Goal: Task Accomplishment & Management: Manage account settings

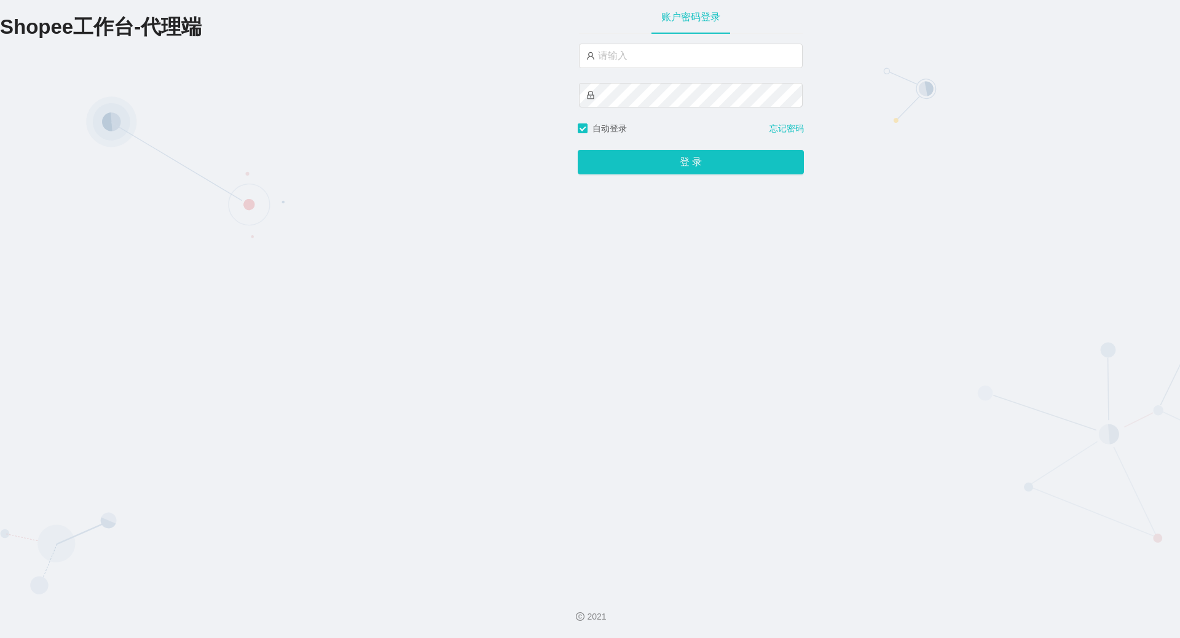
type input "yn06"
click at [578, 150] on button "登 录" at bounding box center [691, 162] width 226 height 25
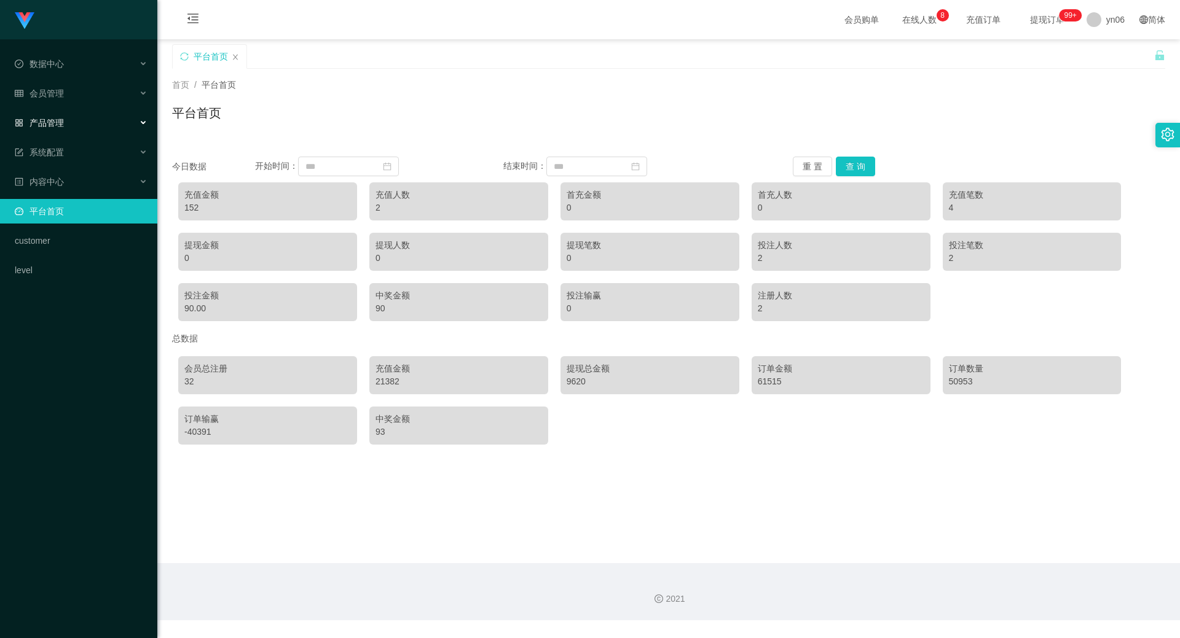
click at [55, 122] on span "产品管理" at bounding box center [39, 123] width 49 height 10
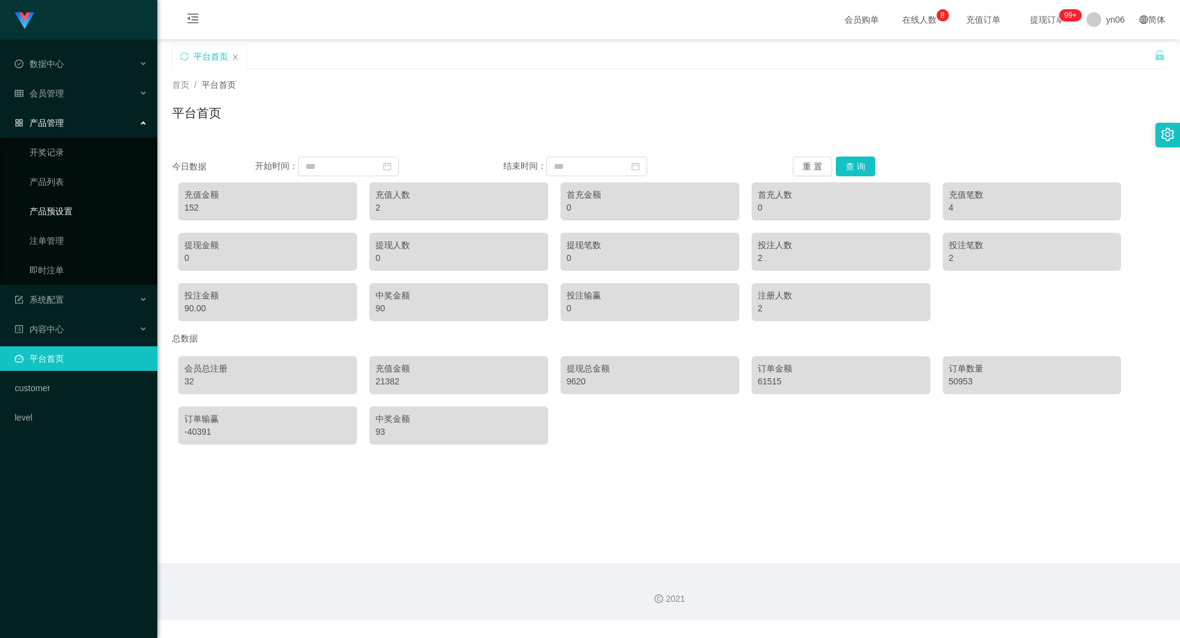
click at [60, 210] on link "产品预设置" at bounding box center [88, 211] width 118 height 25
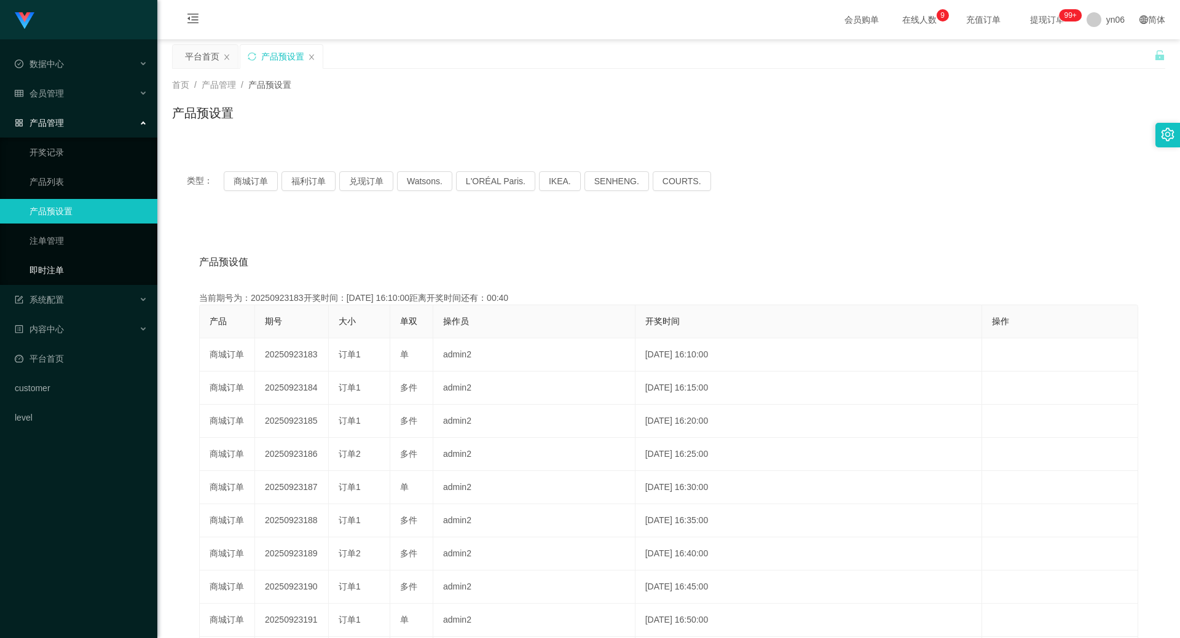
click at [86, 261] on link "即时注单" at bounding box center [88, 270] width 118 height 25
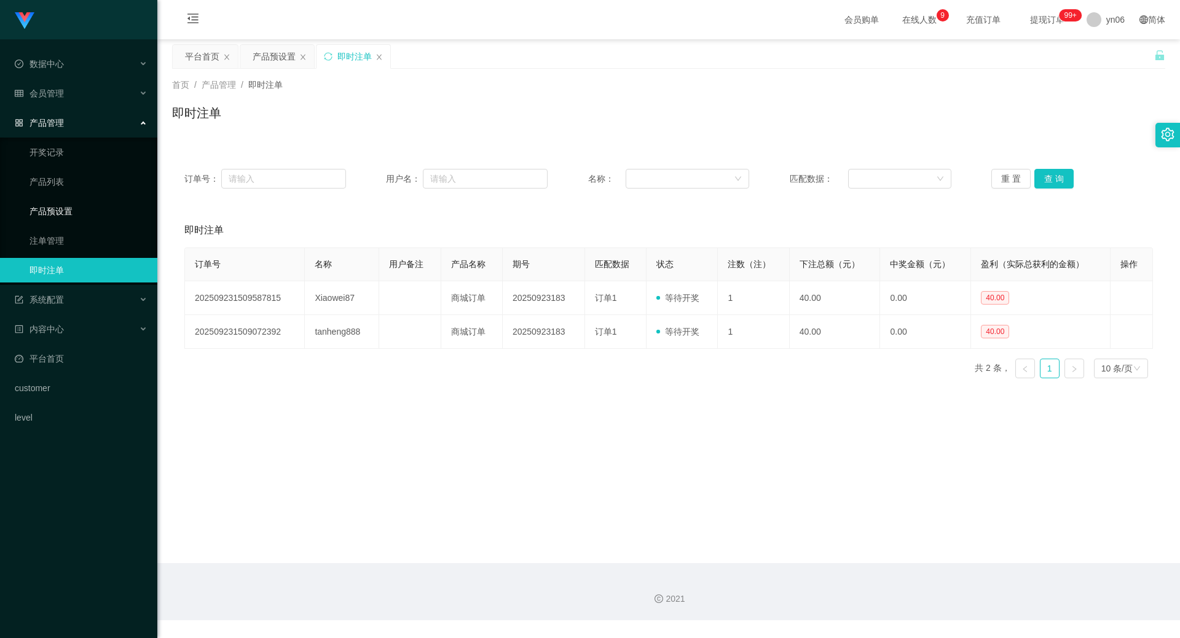
click at [62, 210] on link "产品预设置" at bounding box center [88, 211] width 118 height 25
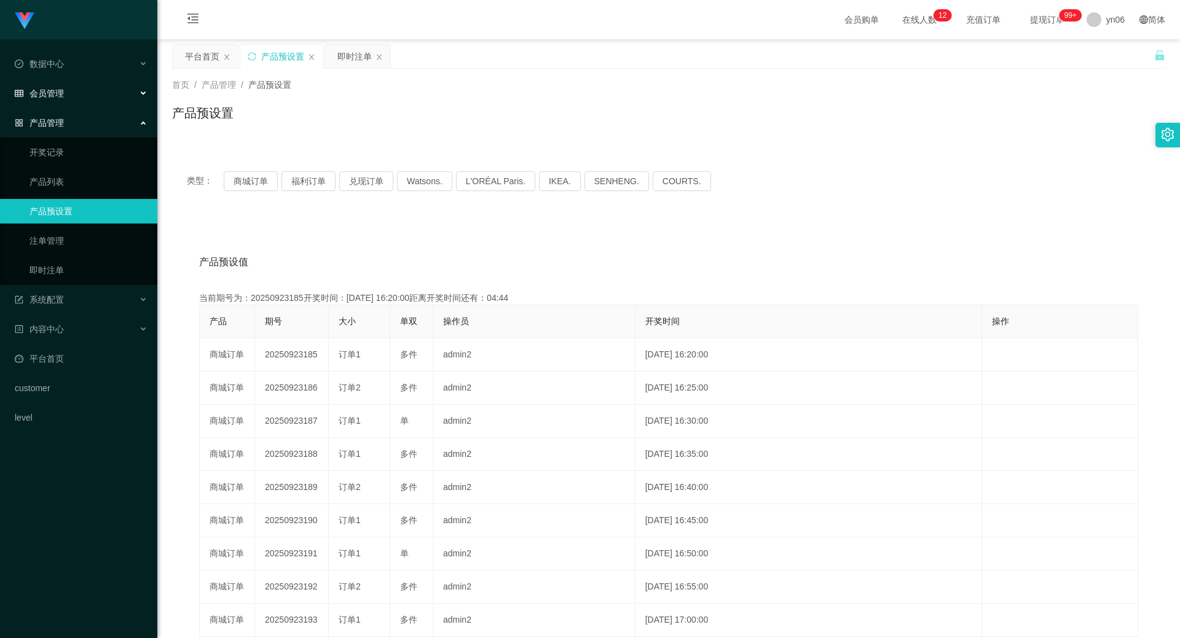
click at [74, 94] on div "会员管理" at bounding box center [78, 93] width 157 height 25
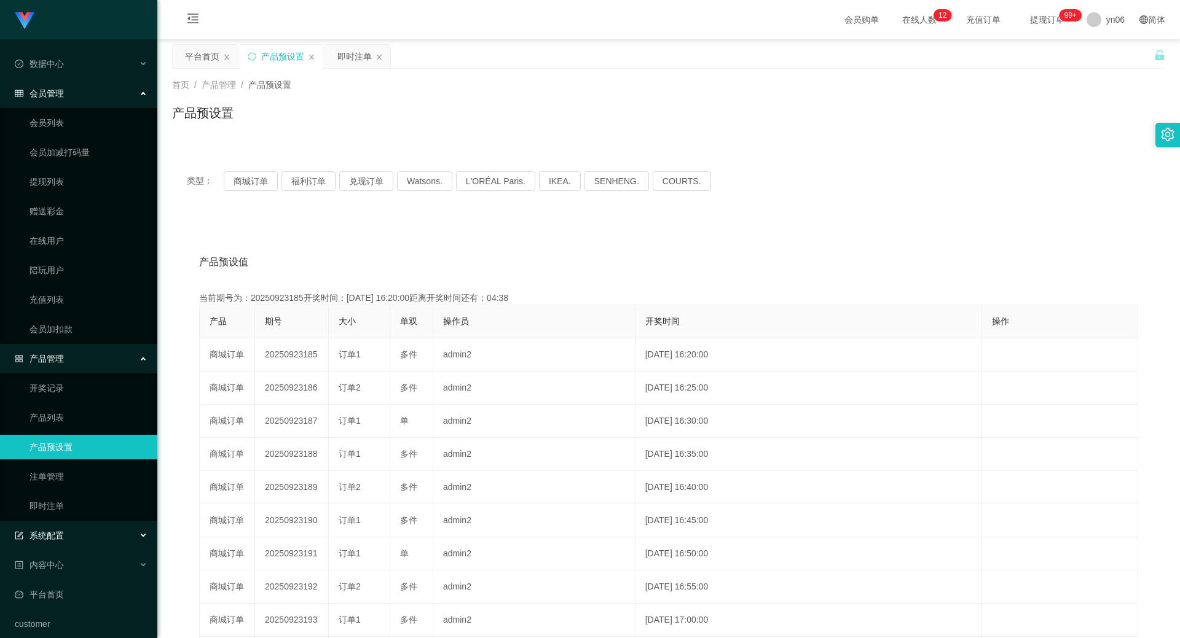
click at [68, 530] on div "系统配置" at bounding box center [78, 535] width 157 height 25
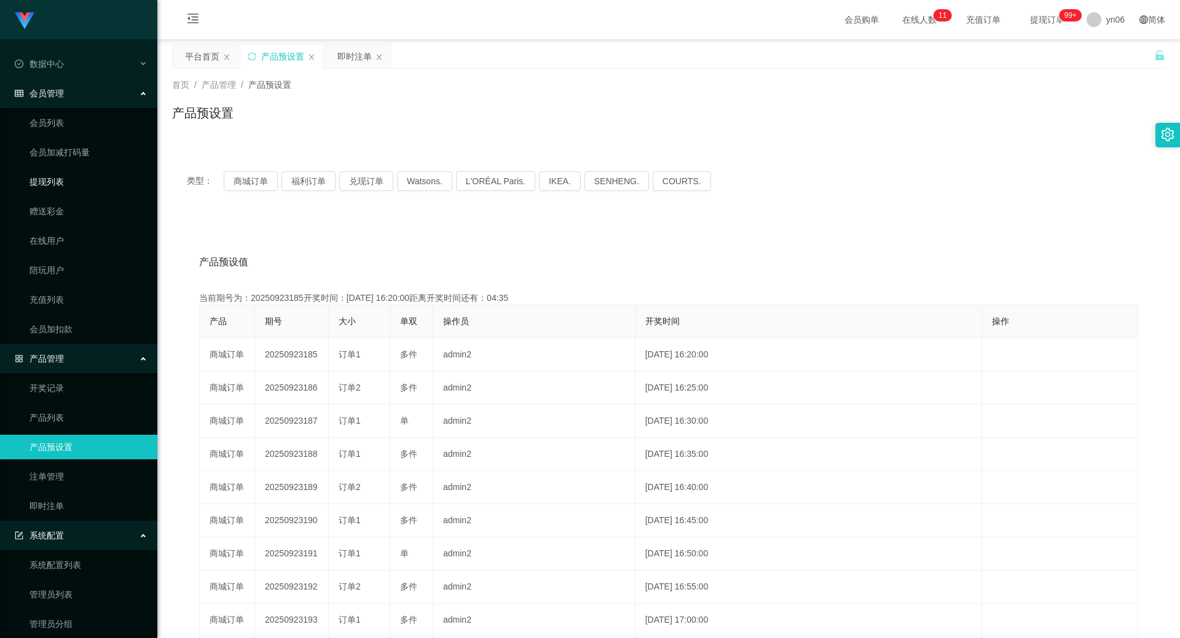
click at [81, 179] on link "提现列表" at bounding box center [88, 182] width 118 height 25
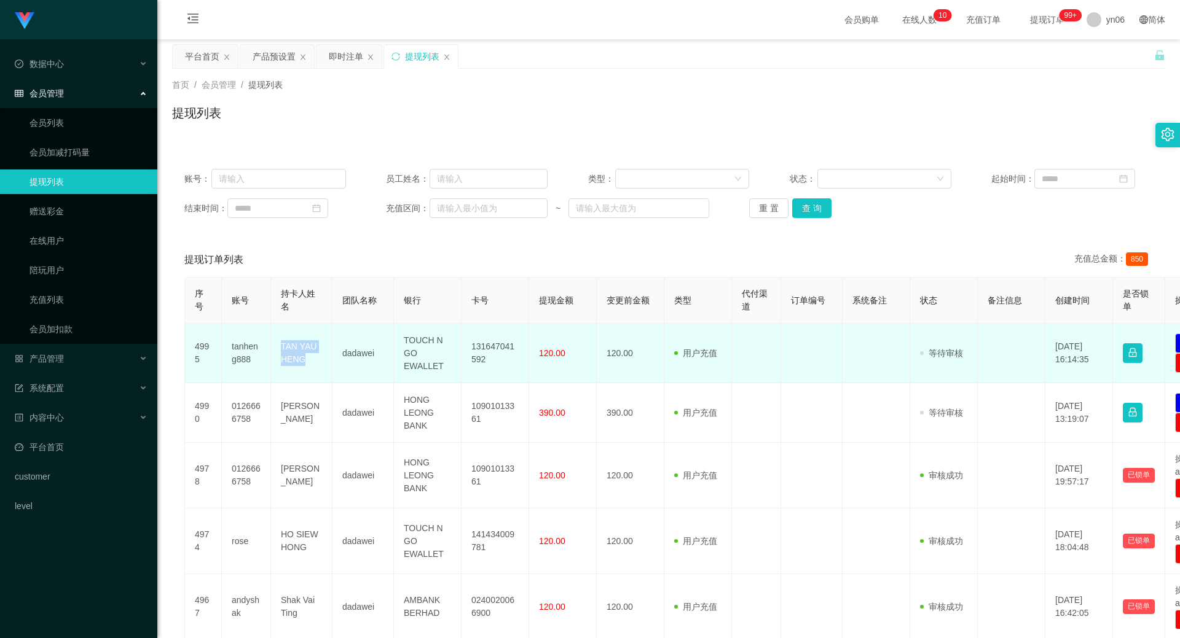
drag, startPoint x: 304, startPoint y: 361, endPoint x: 276, endPoint y: 348, distance: 30.3
click at [276, 348] on td "TAN YAU HENG" at bounding box center [301, 354] width 61 height 60
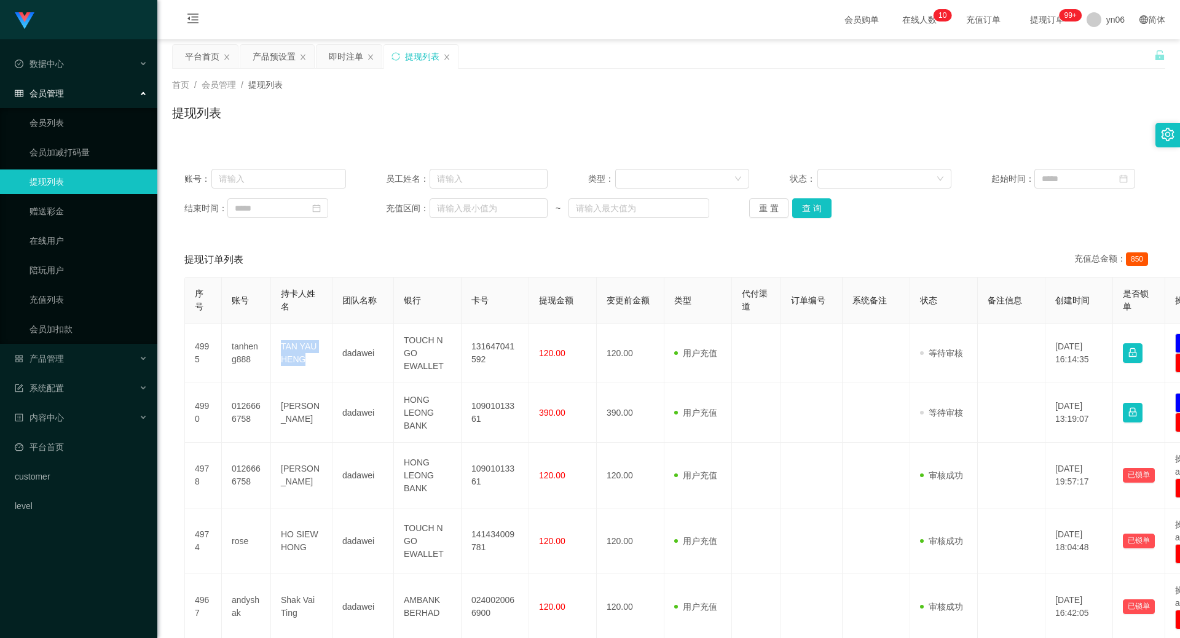
copy td "TAN YAU HENG"
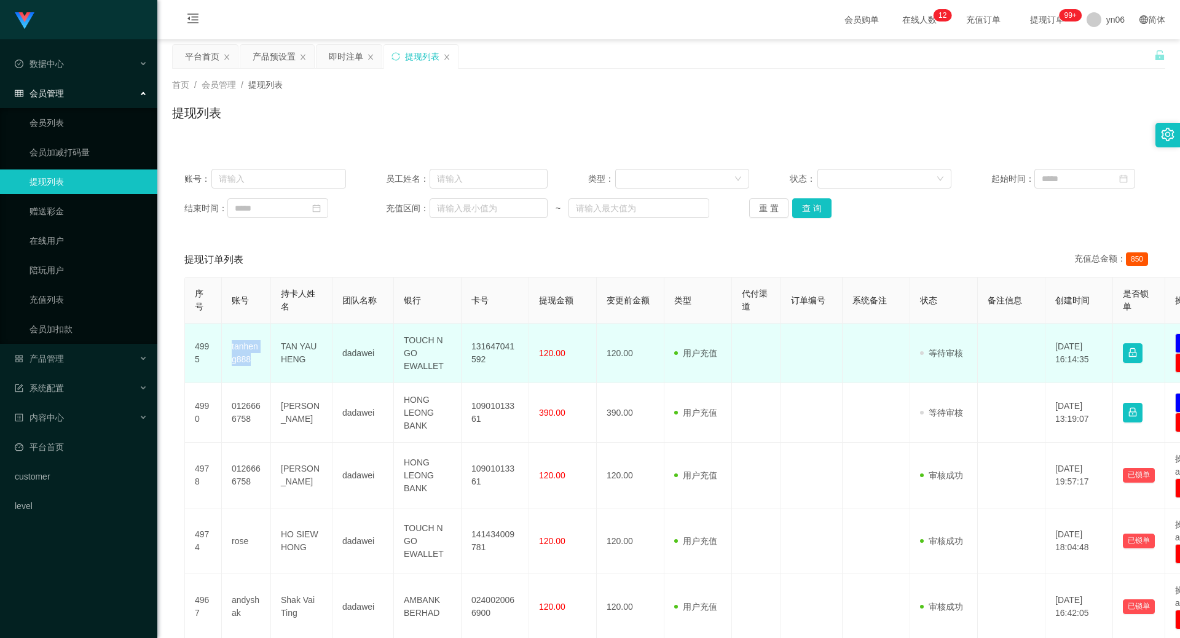
drag, startPoint x: 255, startPoint y: 363, endPoint x: 229, endPoint y: 349, distance: 29.7
click at [229, 349] on td "tanheng888" at bounding box center [246, 354] width 49 height 60
copy td "tanheng888"
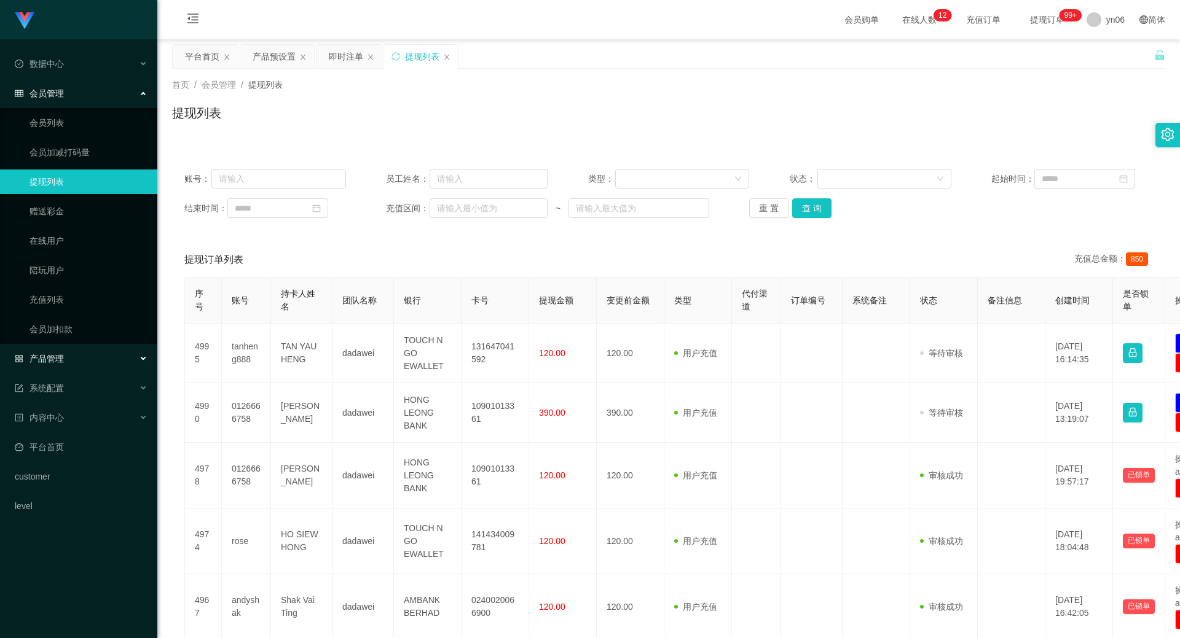
click at [45, 358] on span "产品管理" at bounding box center [39, 359] width 49 height 10
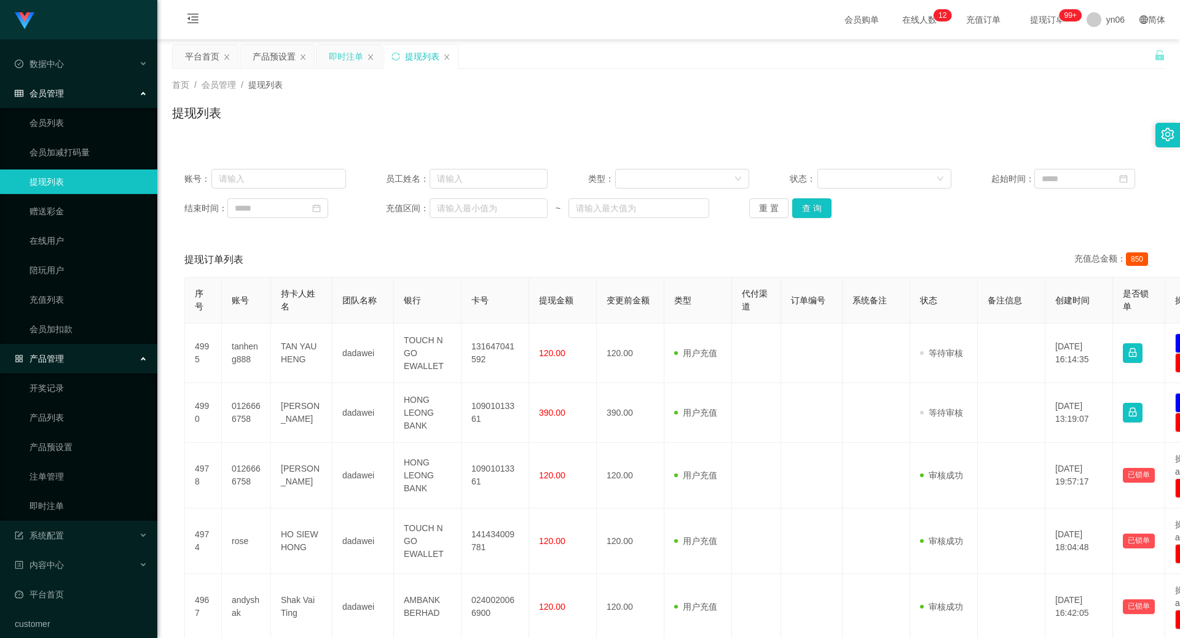
click at [338, 59] on div "即时注单" at bounding box center [346, 56] width 34 height 23
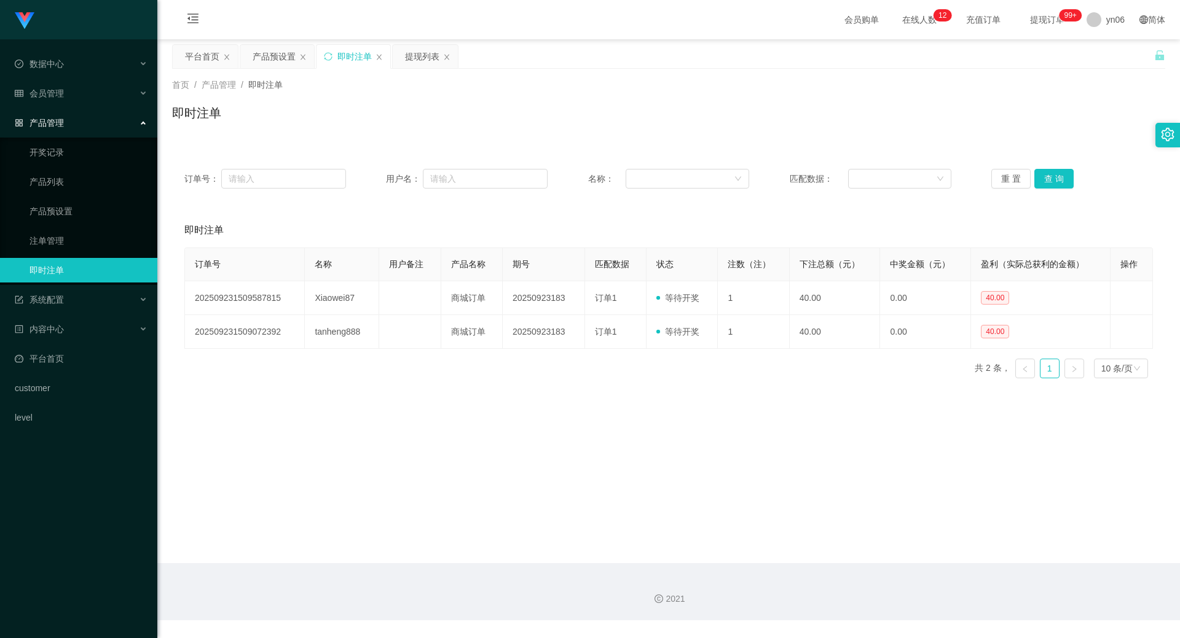
click at [70, 265] on link "即时注单" at bounding box center [88, 270] width 118 height 25
click at [73, 155] on link "开奖记录" at bounding box center [88, 152] width 118 height 25
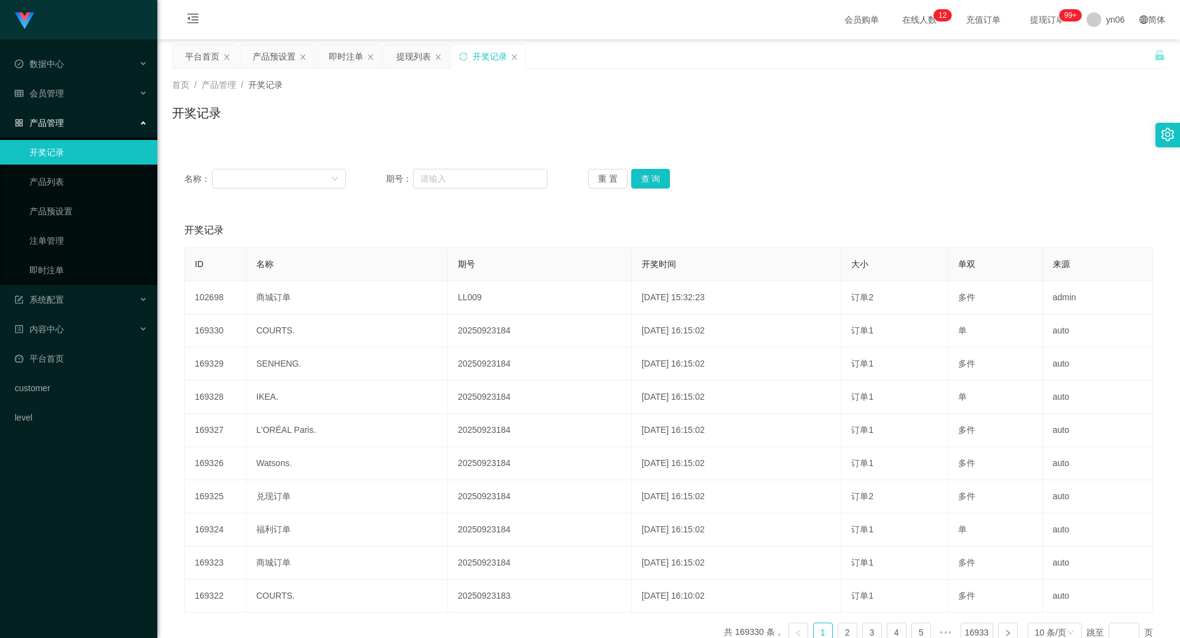
click at [73, 155] on link "开奖记录" at bounding box center [88, 152] width 118 height 25
click at [60, 95] on span "会员管理" at bounding box center [39, 93] width 49 height 10
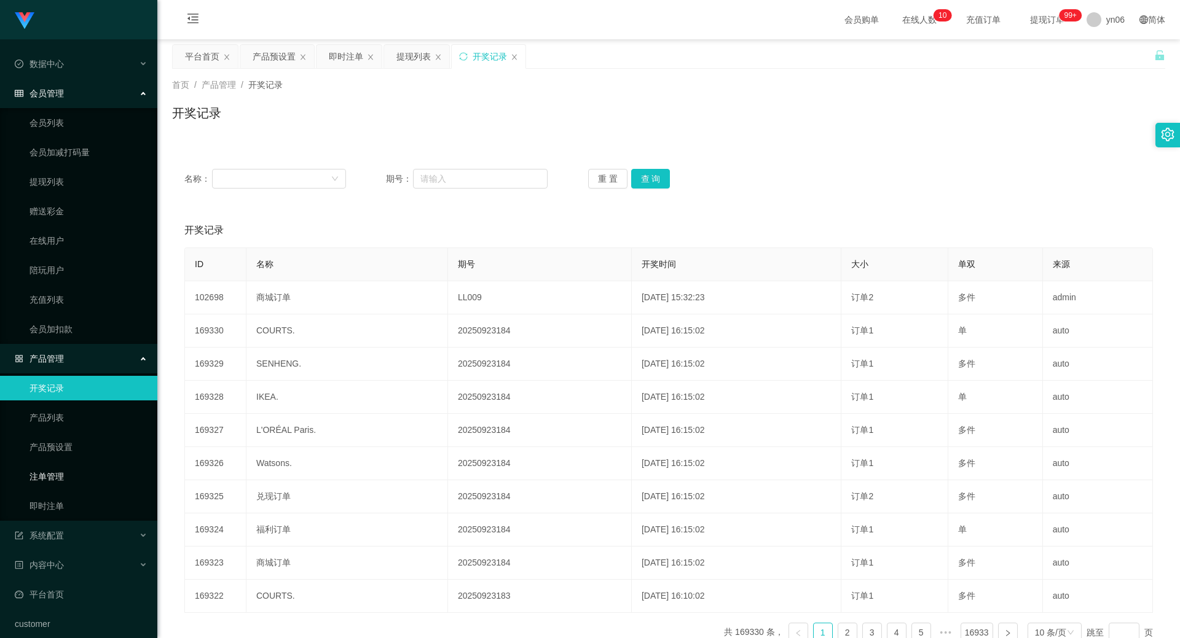
click at [68, 481] on link "注单管理" at bounding box center [88, 477] width 118 height 25
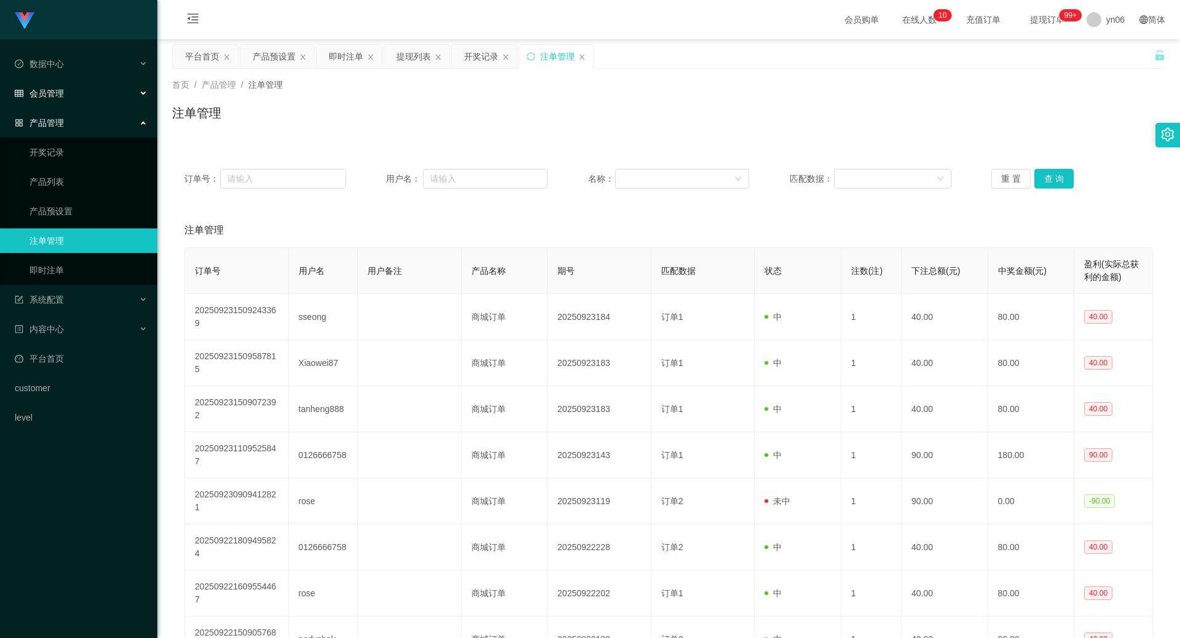
click at [59, 95] on span "会员管理" at bounding box center [39, 93] width 49 height 10
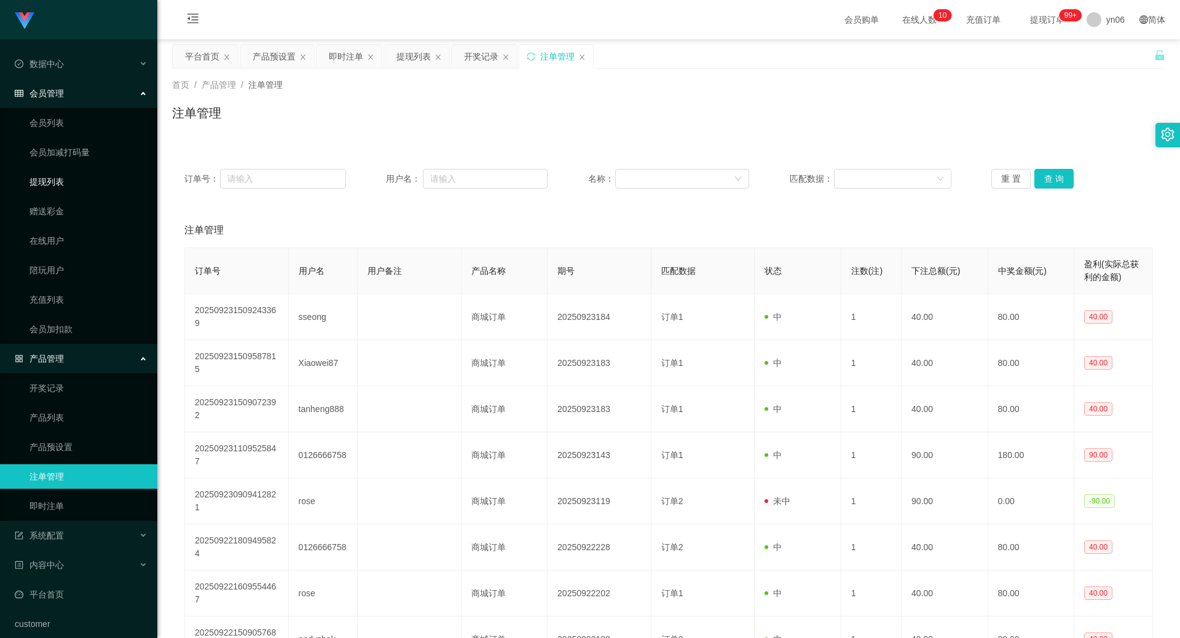
click at [58, 184] on link "提现列表" at bounding box center [88, 182] width 118 height 25
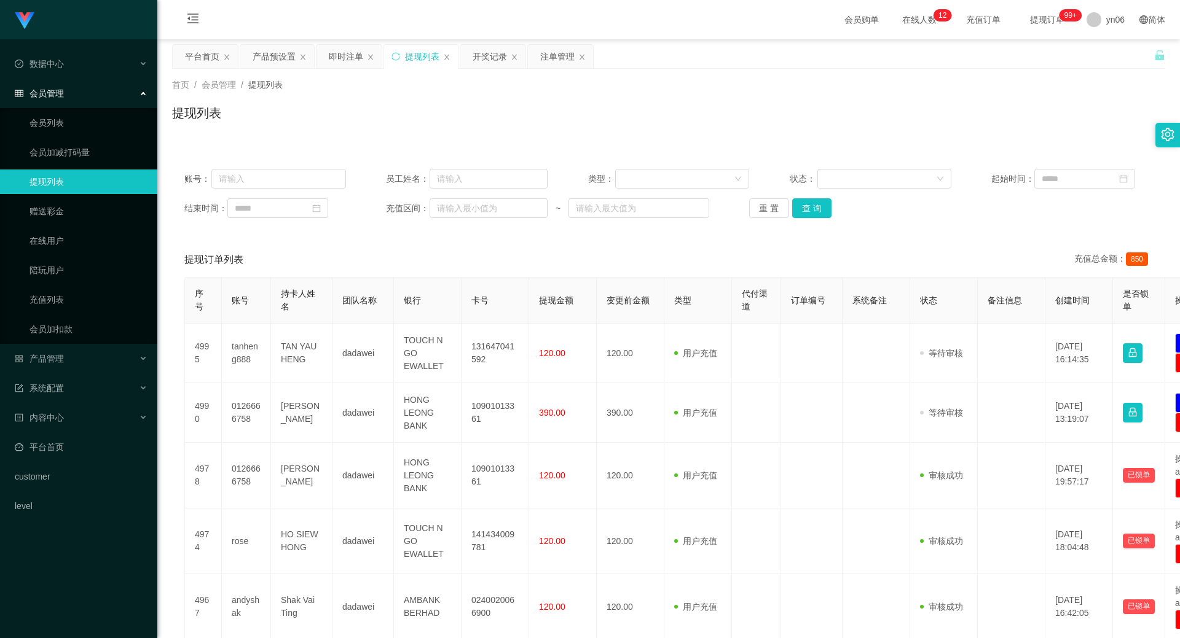
click at [63, 181] on link "提现列表" at bounding box center [88, 182] width 118 height 25
click at [73, 351] on div "产品管理" at bounding box center [78, 359] width 157 height 25
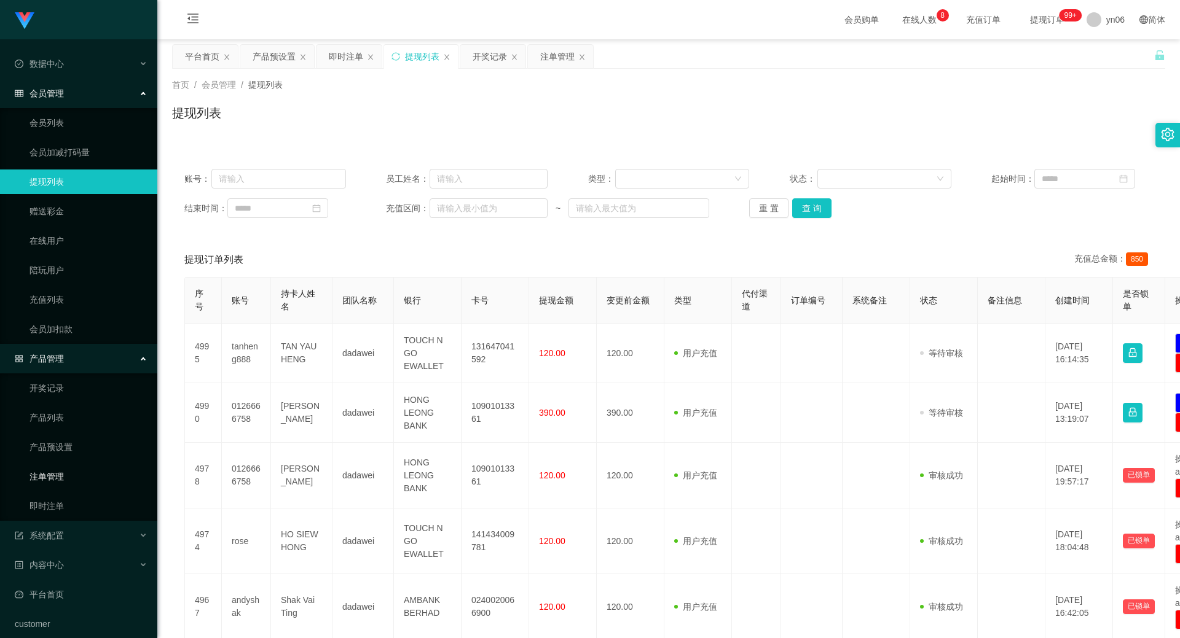
click at [61, 475] on link "注单管理" at bounding box center [88, 477] width 118 height 25
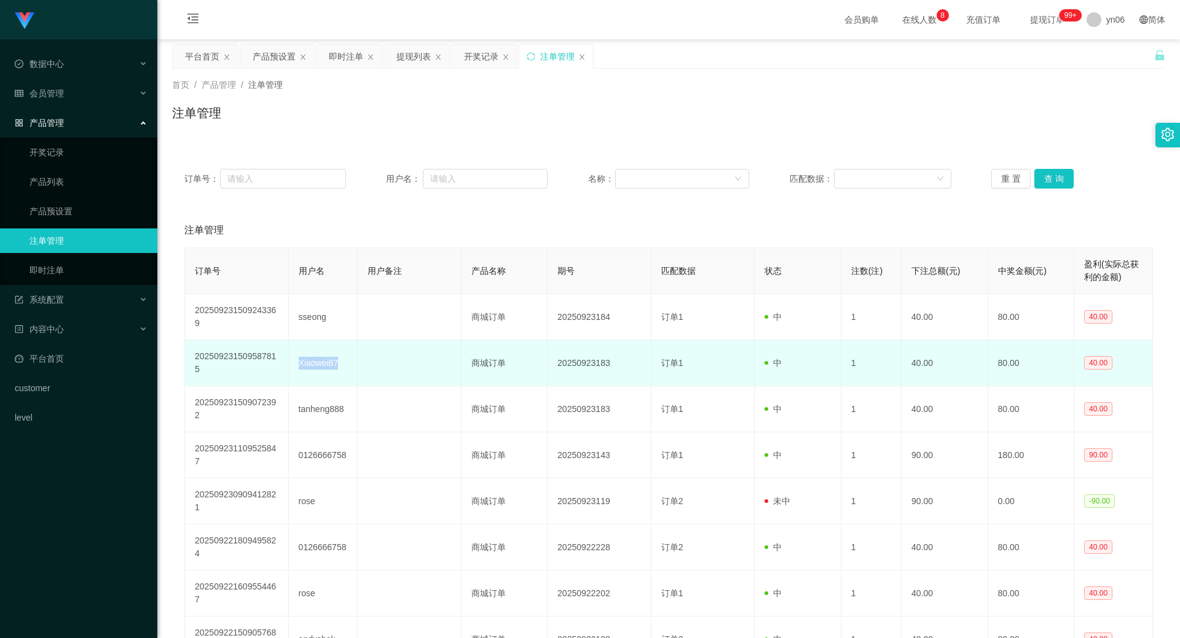
drag, startPoint x: 296, startPoint y: 363, endPoint x: 337, endPoint y: 361, distance: 41.9
click at [337, 361] on td "Xiaowei87" at bounding box center [323, 363] width 69 height 46
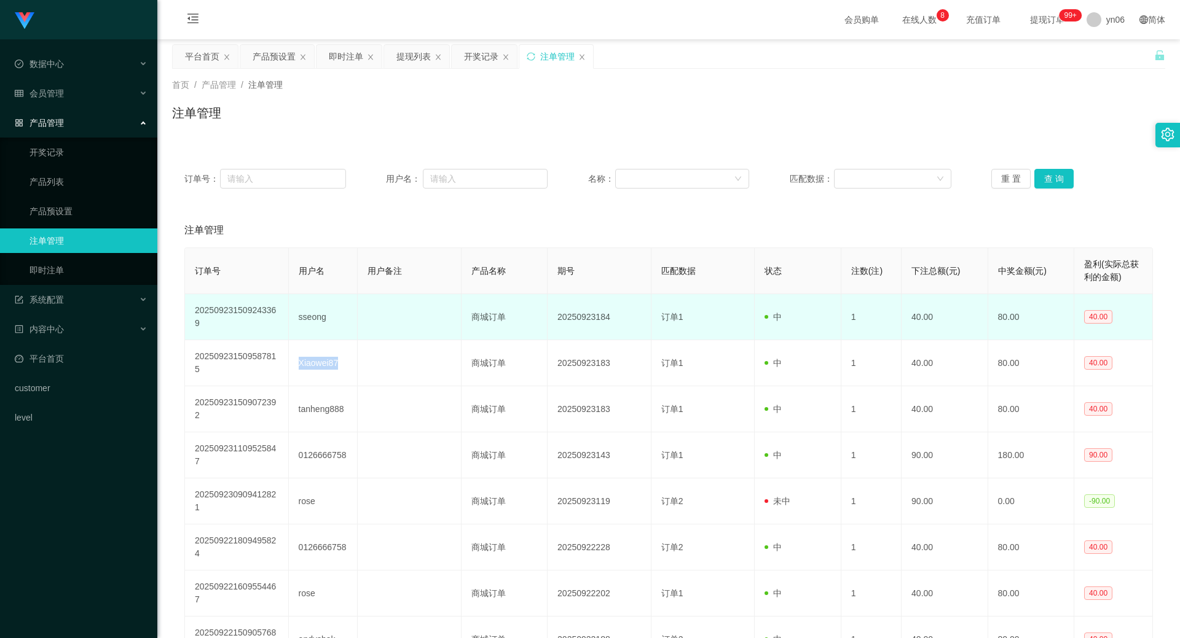
copy td "Xiaowei87"
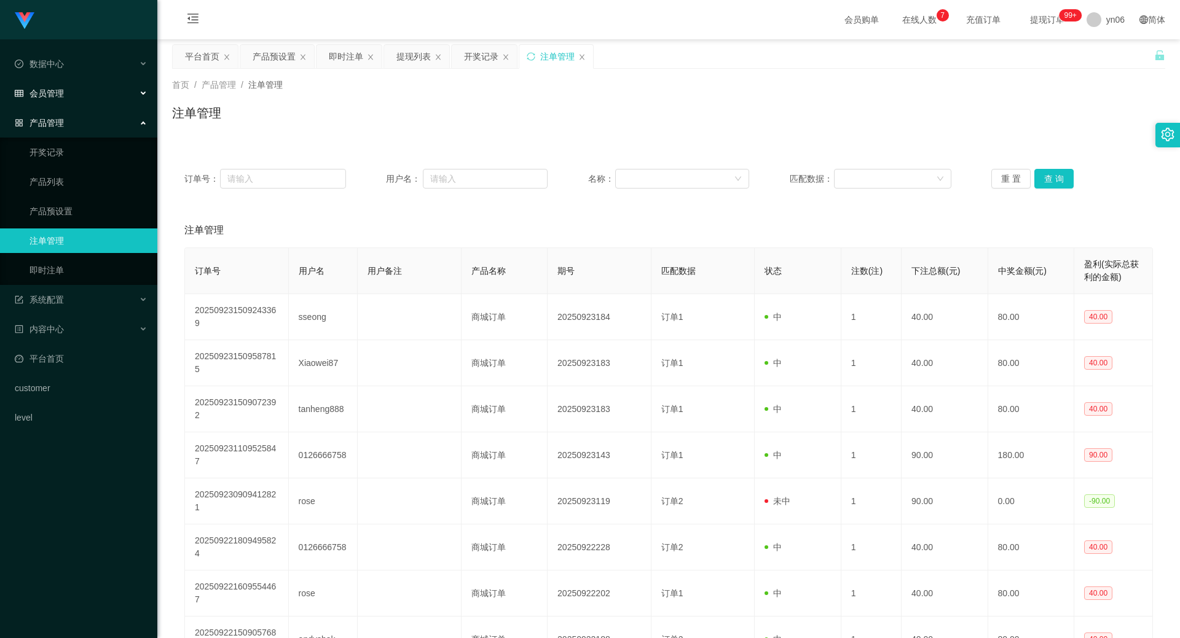
click at [76, 95] on div "会员管理" at bounding box center [78, 93] width 157 height 25
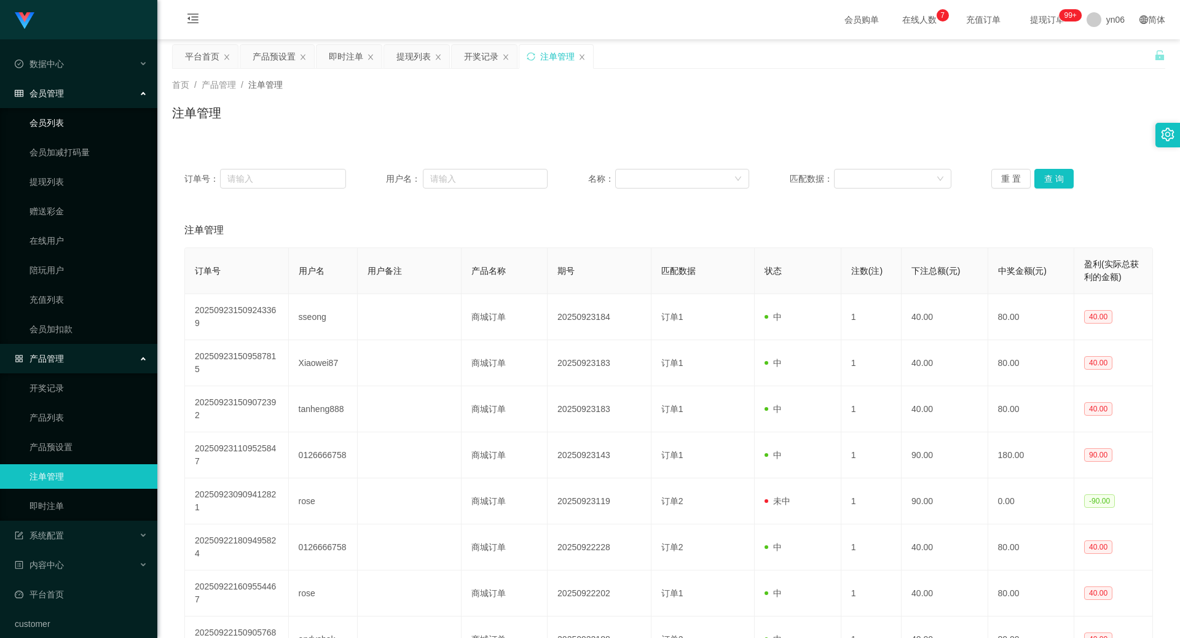
click at [80, 123] on link "会员列表" at bounding box center [88, 123] width 118 height 25
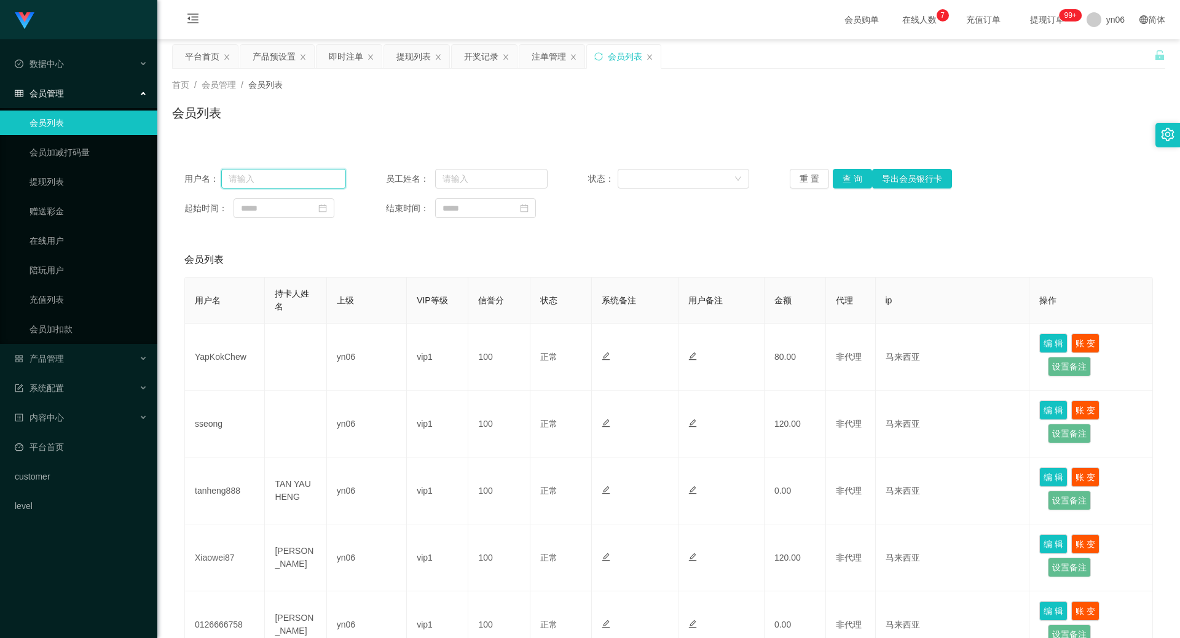
click at [304, 176] on input "text" at bounding box center [283, 179] width 125 height 20
paste input "Xiaowei87"
type input "Xiaowei87"
click at [845, 176] on button "查 询" at bounding box center [852, 179] width 39 height 20
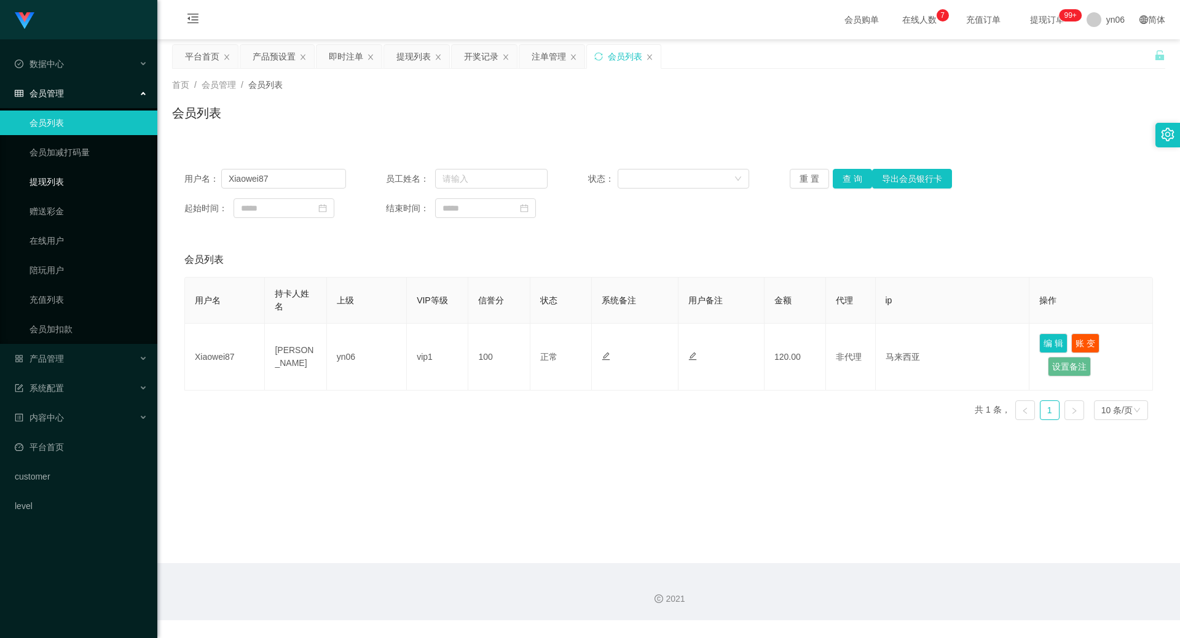
click at [54, 176] on link "提现列表" at bounding box center [88, 182] width 118 height 25
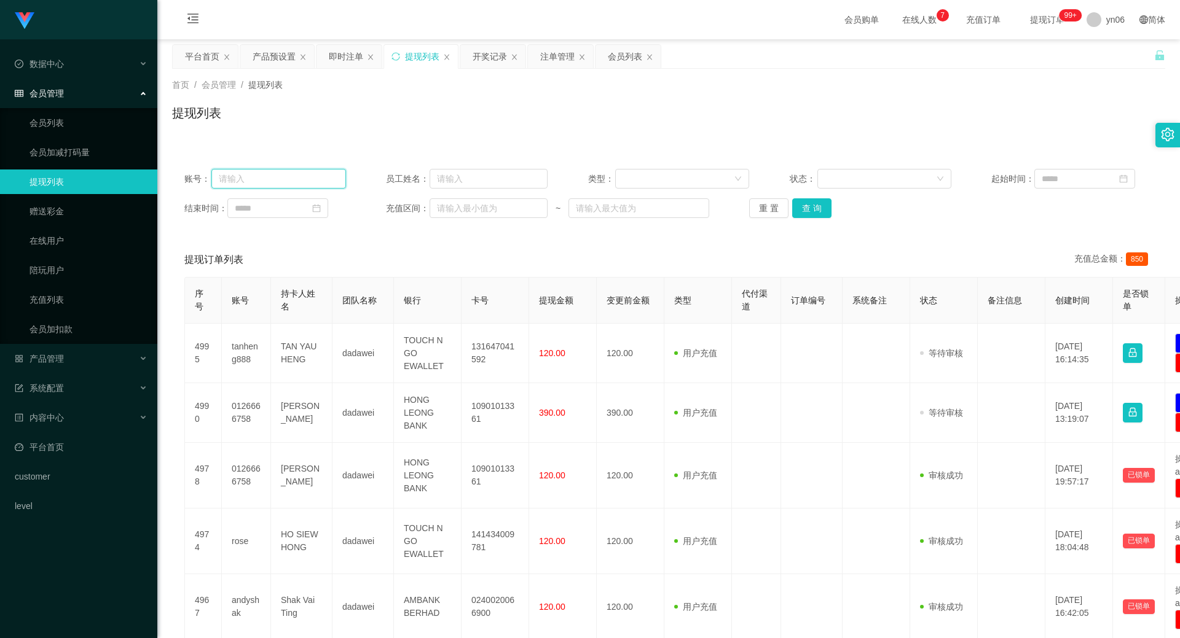
click at [286, 182] on input "text" at bounding box center [278, 179] width 135 height 20
paste input "Xiaowei87"
click at [812, 204] on button "查 询" at bounding box center [811, 208] width 39 height 20
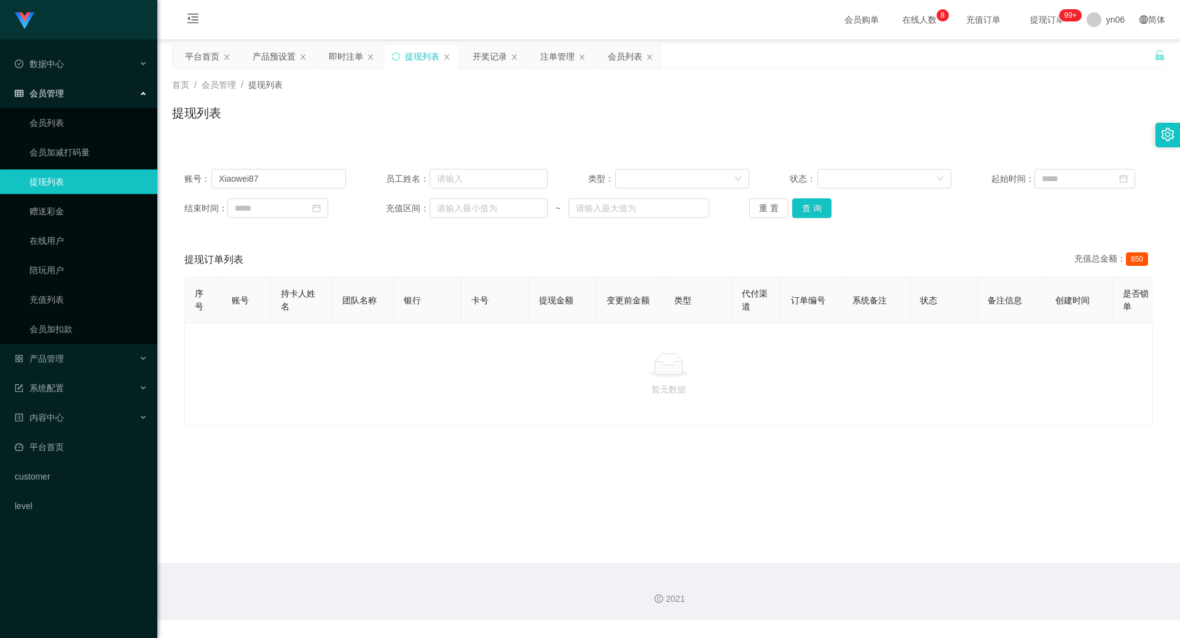
click at [74, 184] on link "提现列表" at bounding box center [88, 182] width 118 height 25
click at [268, 182] on input "Xiaowei87" at bounding box center [278, 179] width 135 height 20
click at [818, 206] on button "查 询" at bounding box center [811, 208] width 39 height 20
click at [283, 176] on input "Xiaowei87" at bounding box center [278, 179] width 135 height 20
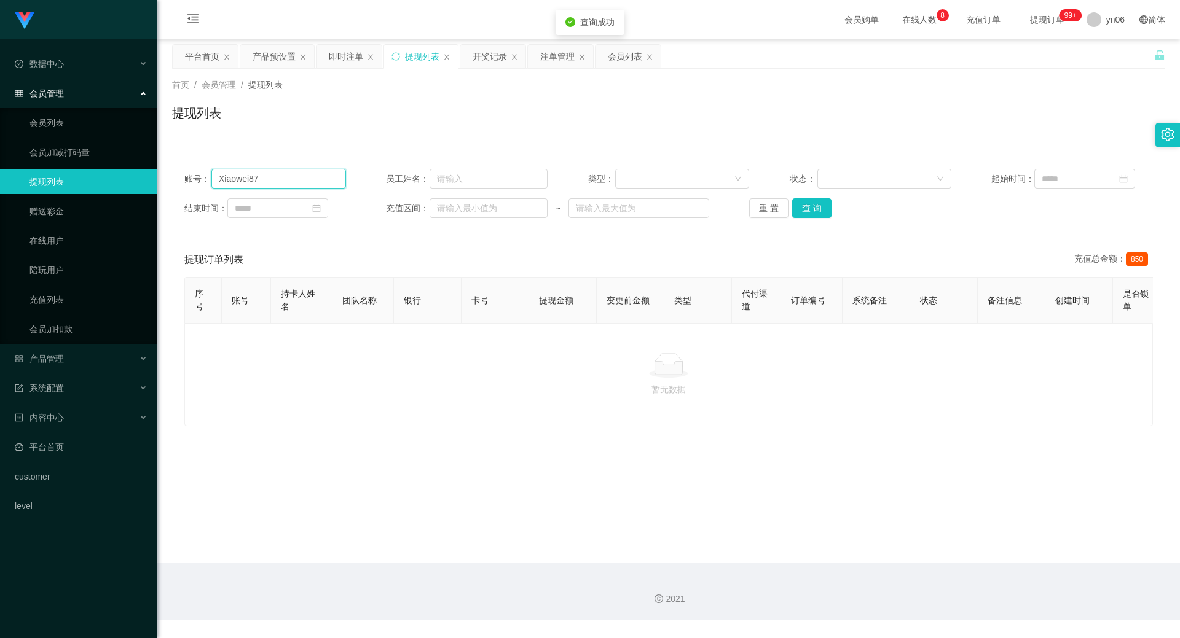
type input "Xiaowei87、"
drag, startPoint x: 291, startPoint y: 179, endPoint x: 123, endPoint y: 181, distance: 167.7
click at [123, 181] on section "Shopee工作台代理端 数据中心 会员管理 会员列表 会员加减打码量 提现列表 赠送彩金 在线用户 陪玩用户 充值列表 会员加扣款 产品管理 开奖记录 产品…" at bounding box center [590, 310] width 1180 height 621
click at [809, 214] on button "查 询" at bounding box center [811, 208] width 39 height 20
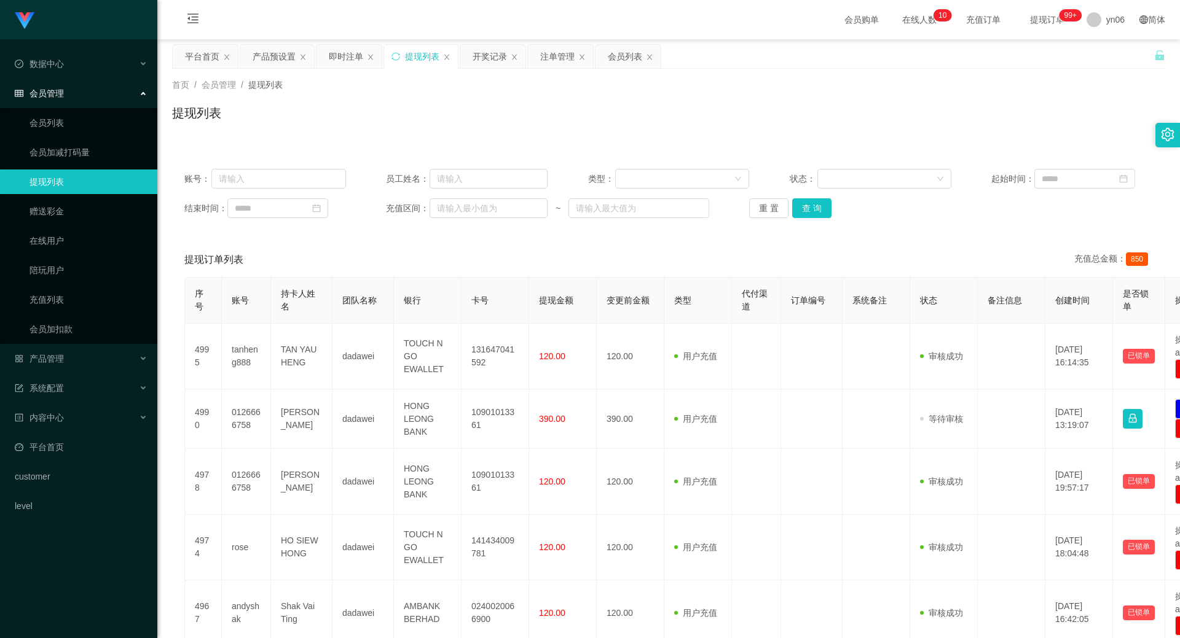
click at [76, 184] on link "提现列表" at bounding box center [88, 182] width 118 height 25
click at [66, 178] on link "提现列表" at bounding box center [88, 182] width 118 height 25
click at [1033, 25] on span "提现订单 99+" at bounding box center [1047, 19] width 64 height 39
click at [1025, 20] on span "提现订单 99+" at bounding box center [1047, 19] width 47 height 9
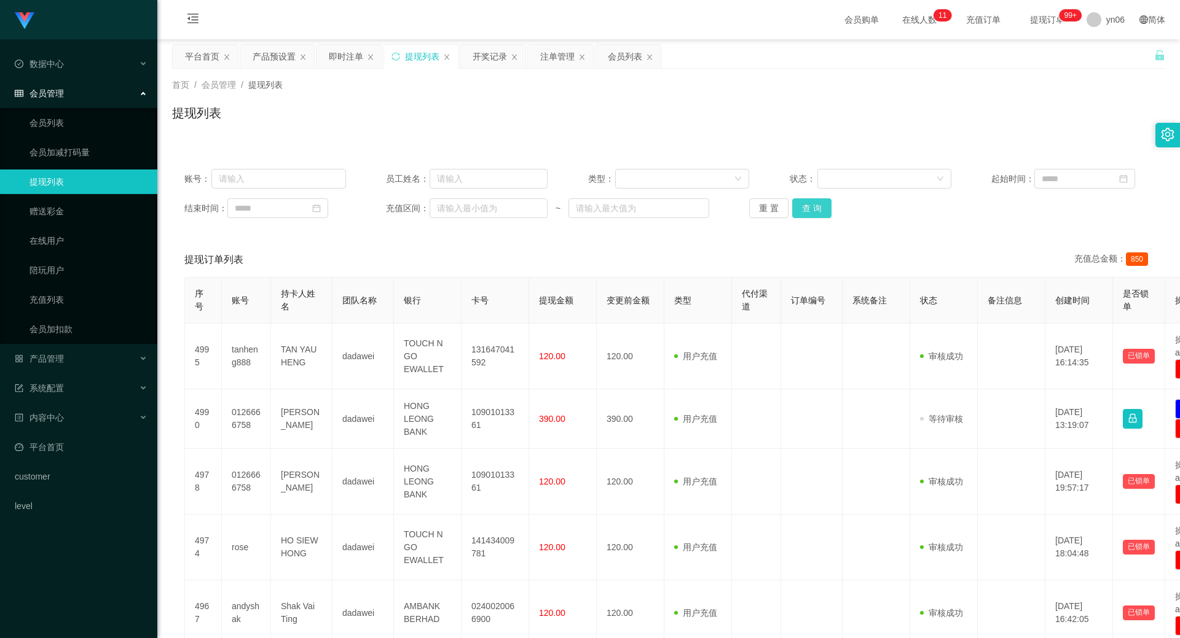
click at [810, 201] on button "查 询" at bounding box center [811, 208] width 39 height 20
click at [53, 212] on link "赠送彩金" at bounding box center [88, 211] width 118 height 25
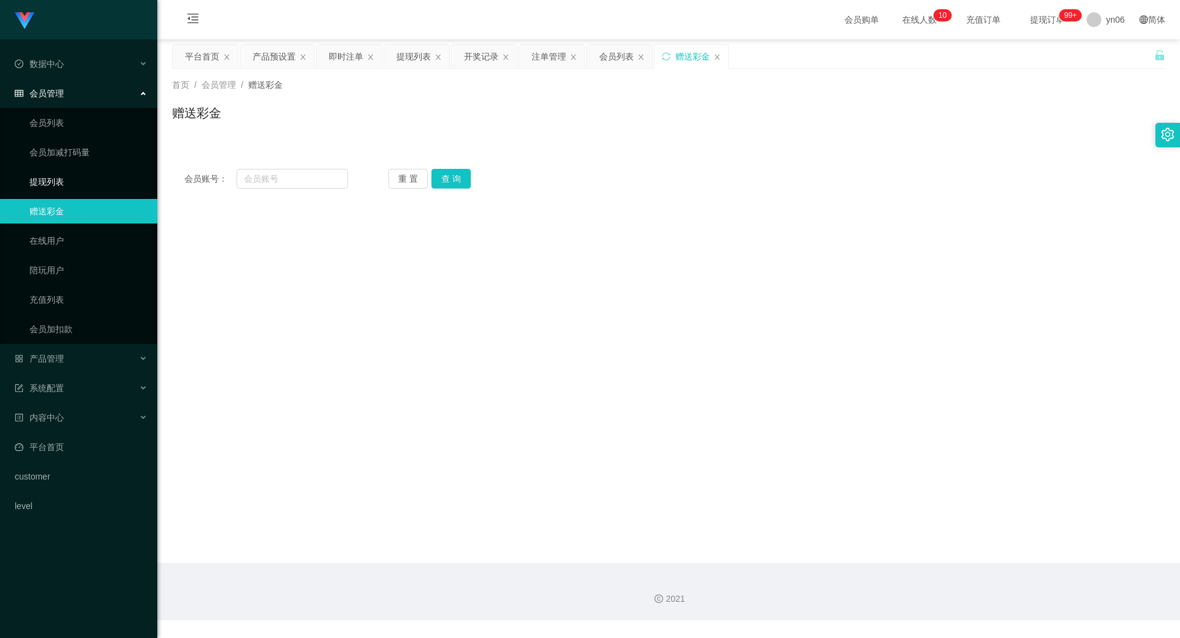
click at [50, 180] on link "提现列表" at bounding box center [88, 182] width 118 height 25
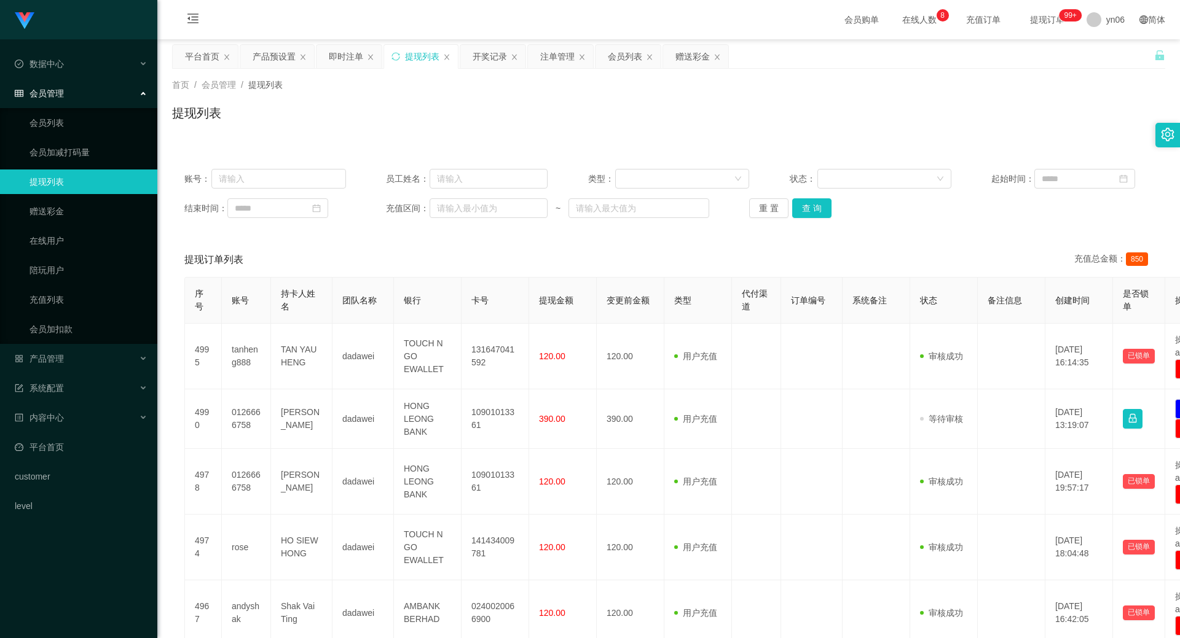
click at [49, 180] on link "提现列表" at bounding box center [88, 182] width 118 height 25
click at [280, 61] on div "产品预设置" at bounding box center [274, 56] width 43 height 23
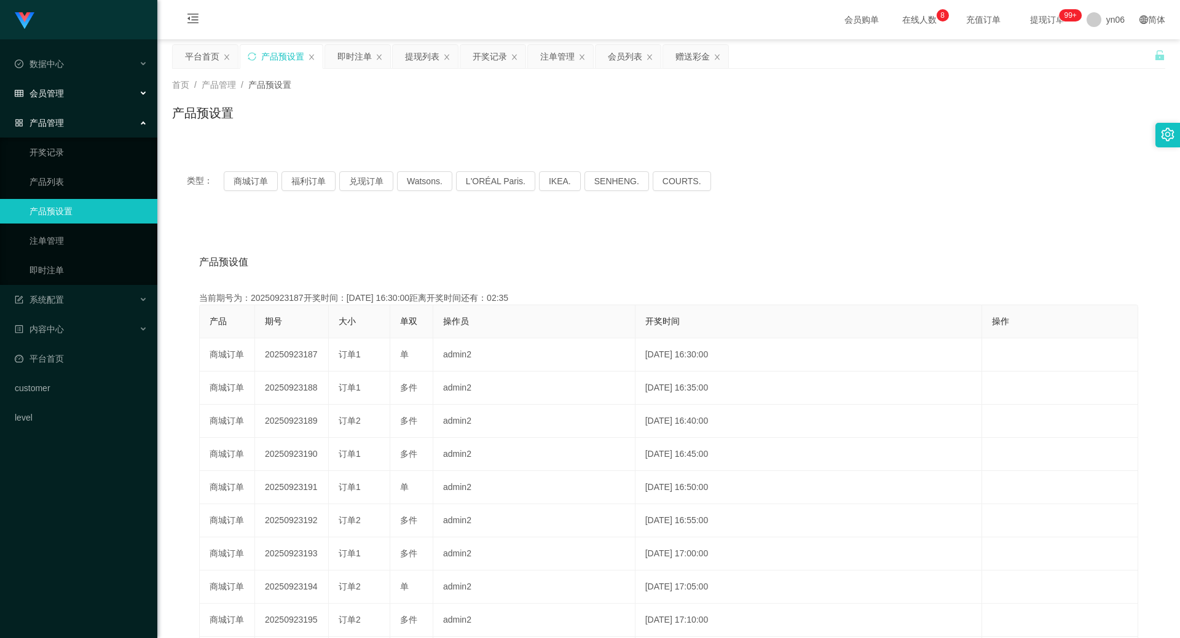
click at [67, 88] on div "会员管理" at bounding box center [78, 93] width 157 height 25
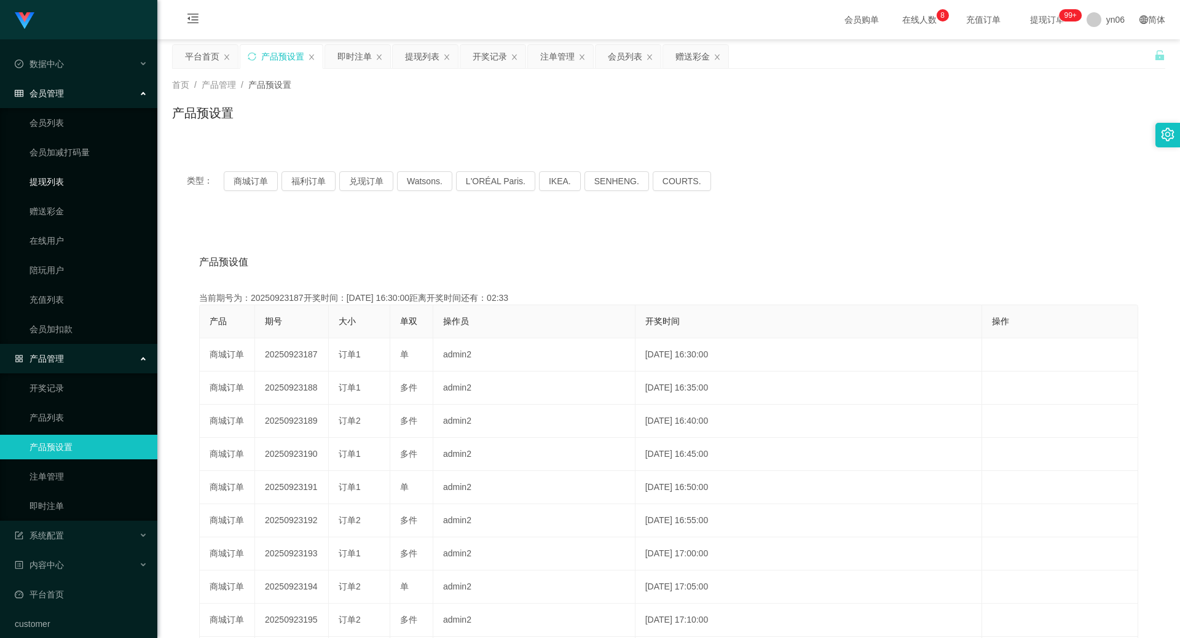
click at [64, 184] on link "提现列表" at bounding box center [88, 182] width 118 height 25
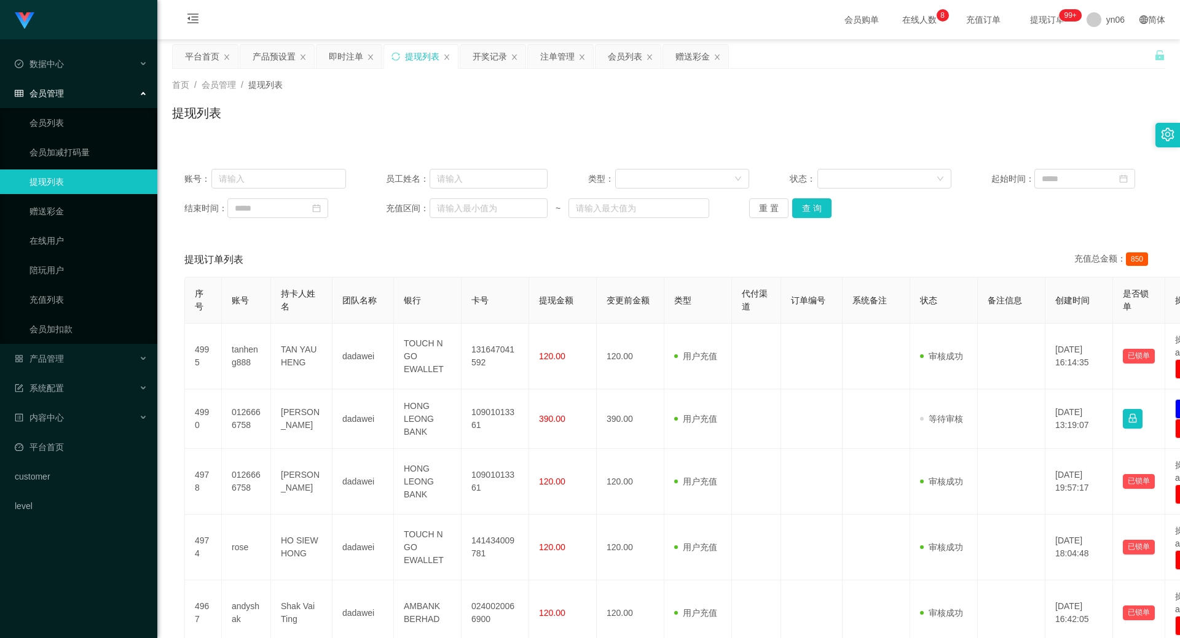
click at [65, 184] on link "提现列表" at bounding box center [88, 182] width 118 height 25
click at [1035, 19] on span "提现订单 99+" at bounding box center [1047, 19] width 47 height 9
click at [75, 353] on div "产品管理" at bounding box center [78, 359] width 157 height 25
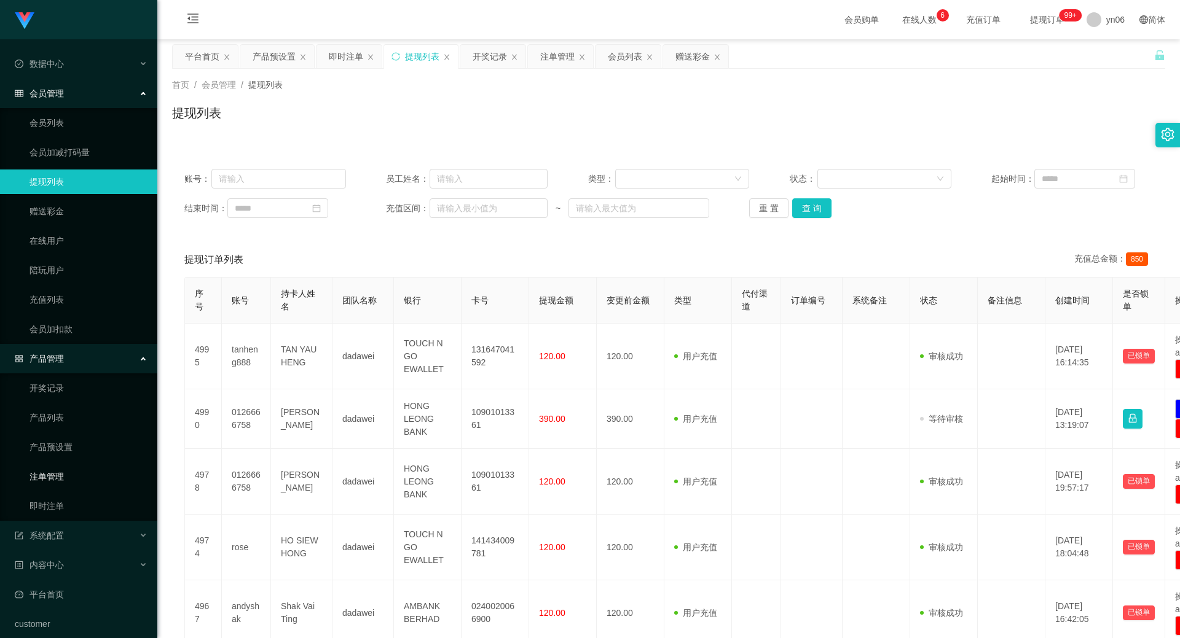
click at [55, 477] on link "注单管理" at bounding box center [88, 477] width 118 height 25
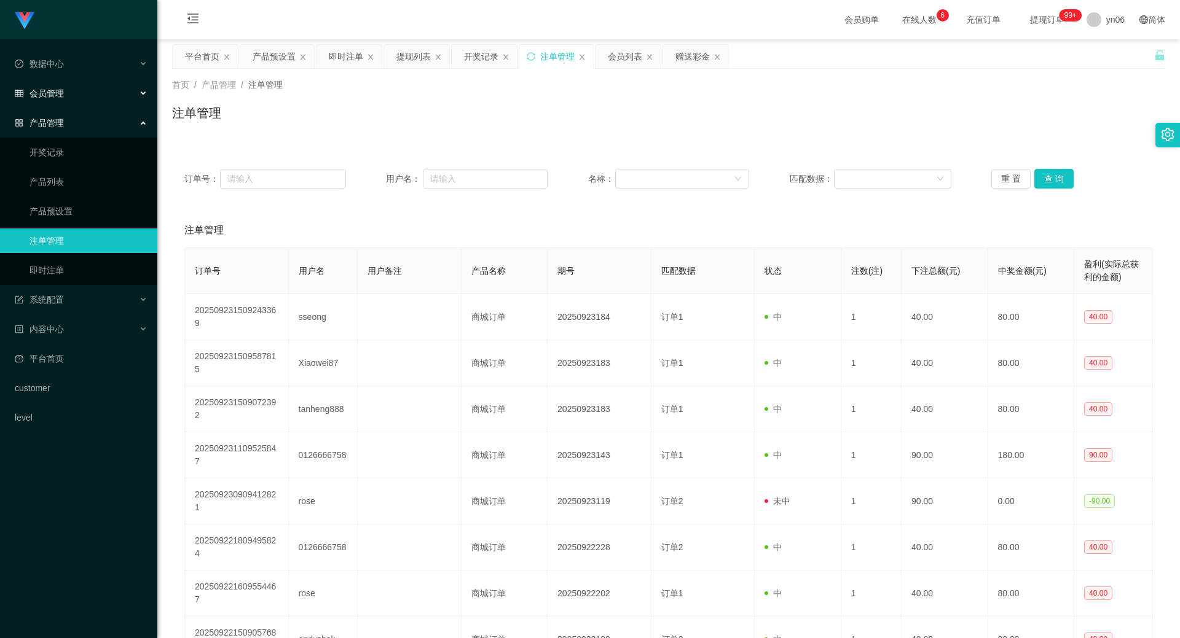
click at [60, 91] on span "会员管理" at bounding box center [39, 93] width 49 height 10
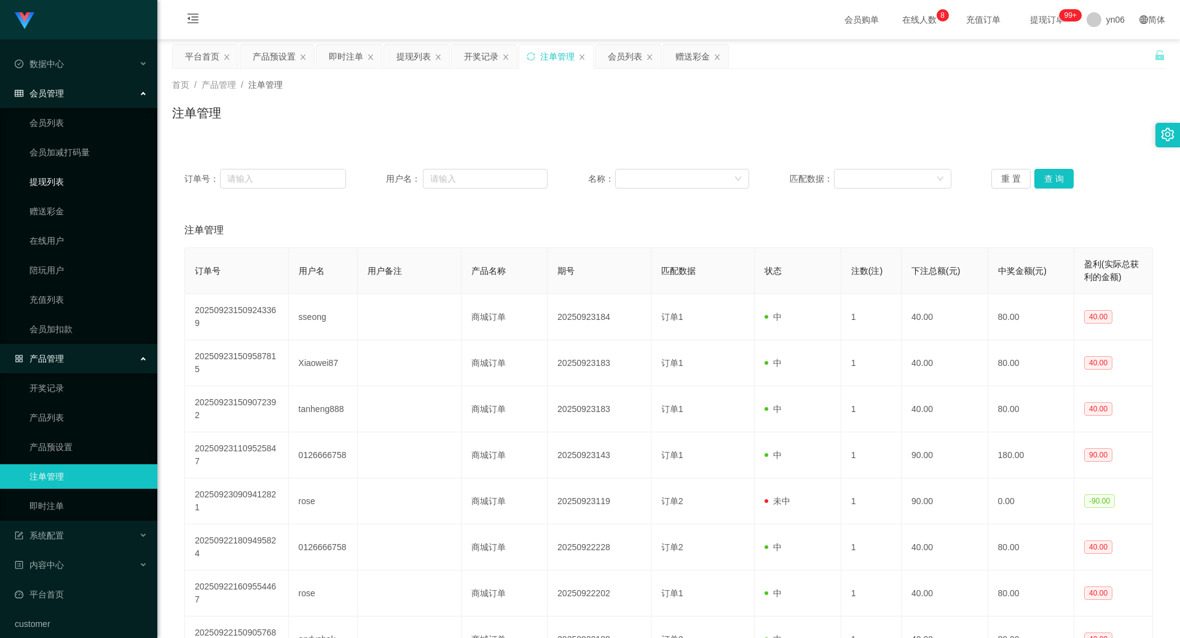
click at [76, 179] on link "提现列表" at bounding box center [88, 182] width 118 height 25
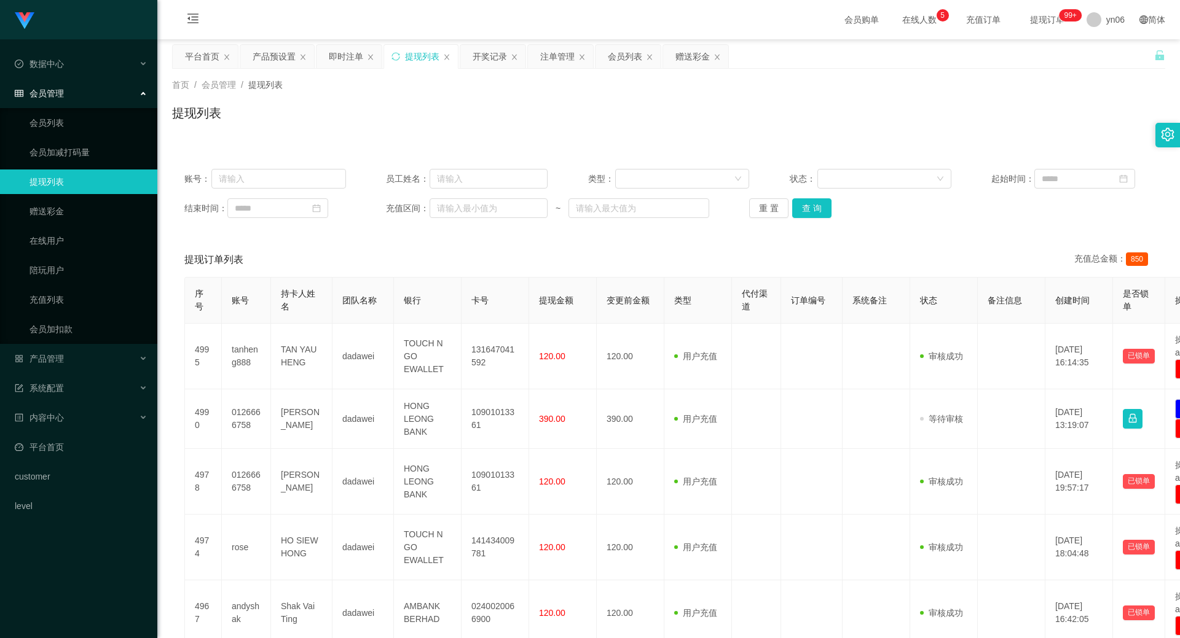
click at [57, 179] on link "提现列表" at bounding box center [88, 182] width 118 height 25
click at [1032, 24] on span "提现订单 99+" at bounding box center [1047, 19] width 47 height 9
click at [1031, 20] on span "提现订单 99+" at bounding box center [1047, 19] width 47 height 9
click at [69, 211] on link "赠送彩金" at bounding box center [88, 211] width 118 height 25
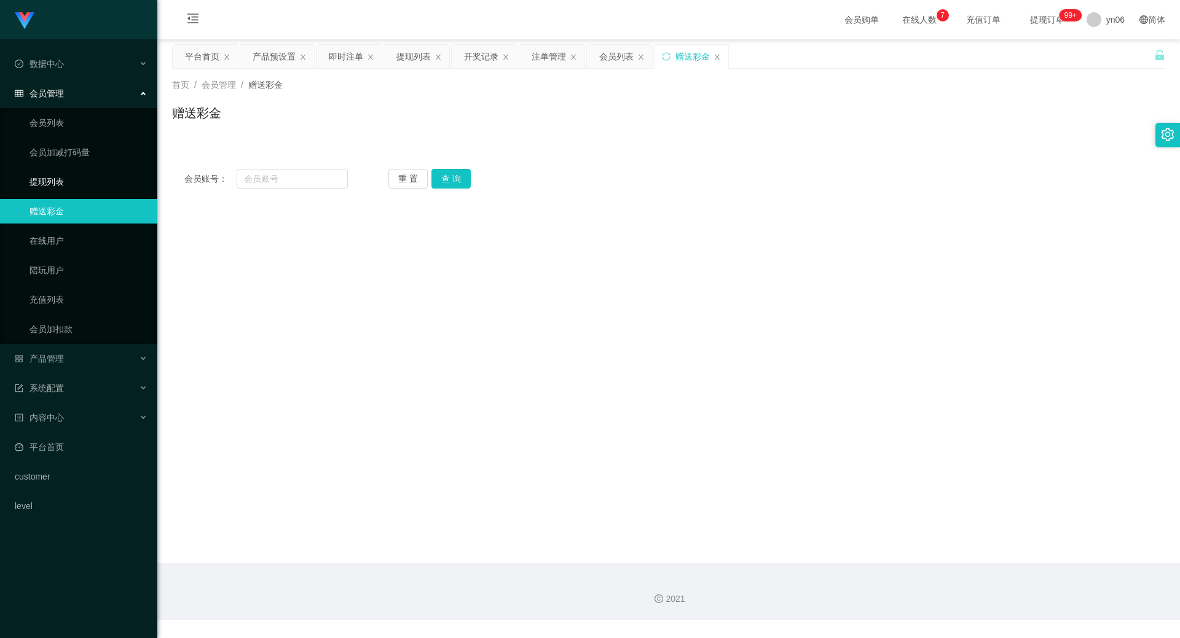
click at [66, 182] on link "提现列表" at bounding box center [88, 182] width 118 height 25
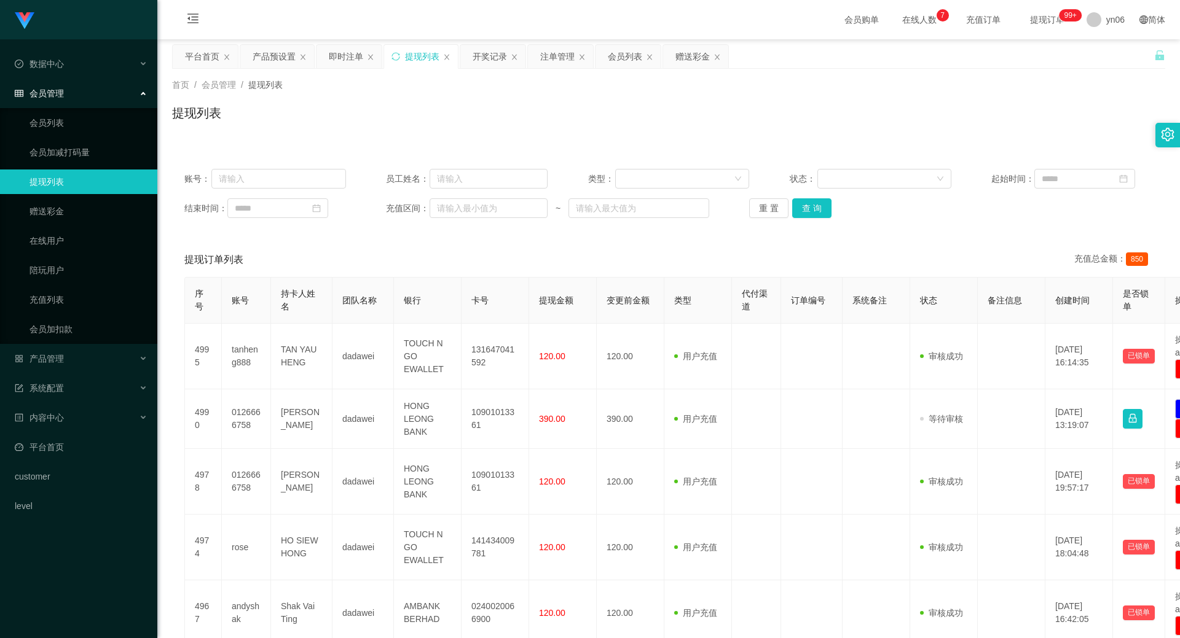
click at [896, 21] on span "在线人数 0 1 2 3 4 5 6 7 8 9 0 1 2 3 4 5 6 7 8 9 0 1 2 3 4 5 6 7 8 9" at bounding box center [919, 19] width 47 height 9
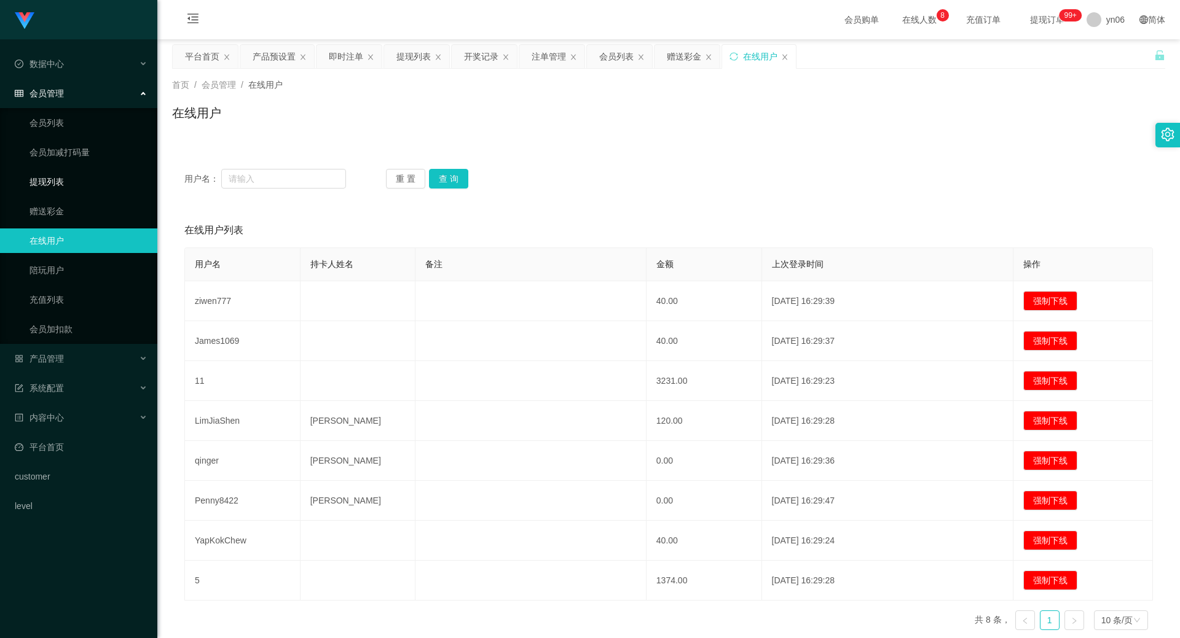
click at [66, 180] on link "提现列表" at bounding box center [88, 182] width 118 height 25
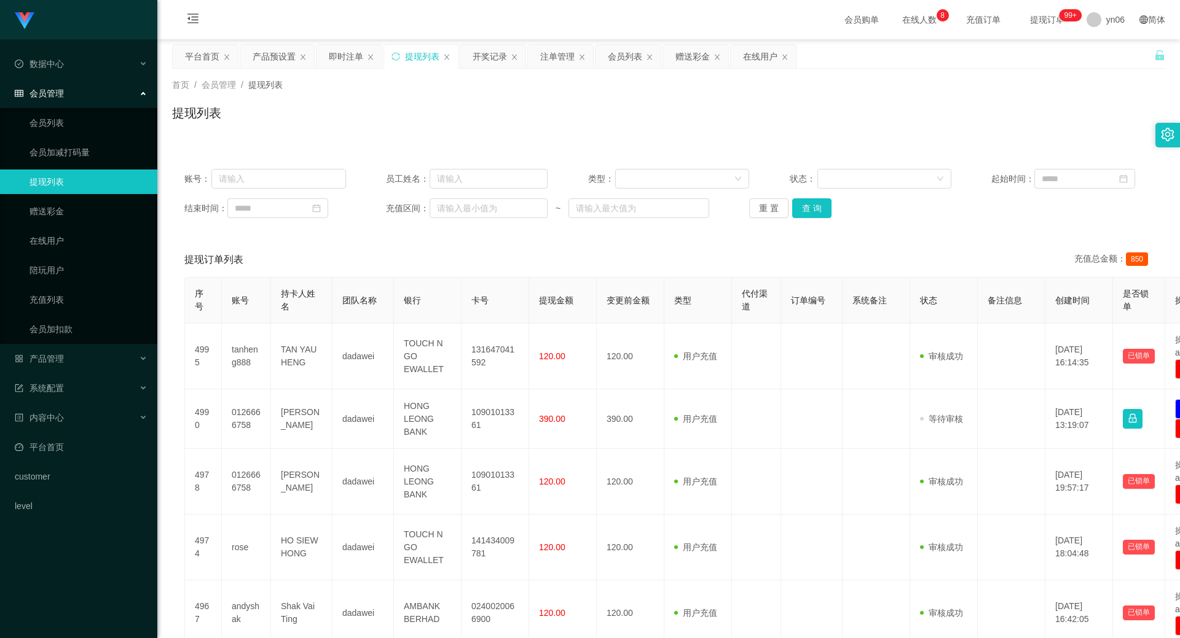
click at [65, 182] on link "提现列表" at bounding box center [88, 182] width 118 height 25
click at [788, 58] on icon "图标: close" at bounding box center [784, 56] width 7 height 7
click at [712, 56] on div "赠送彩金" at bounding box center [695, 56] width 65 height 23
drag, startPoint x: 726, startPoint y: 57, endPoint x: 719, endPoint y: 57, distance: 6.8
click at [725, 57] on div "赠送彩金" at bounding box center [695, 56] width 65 height 23
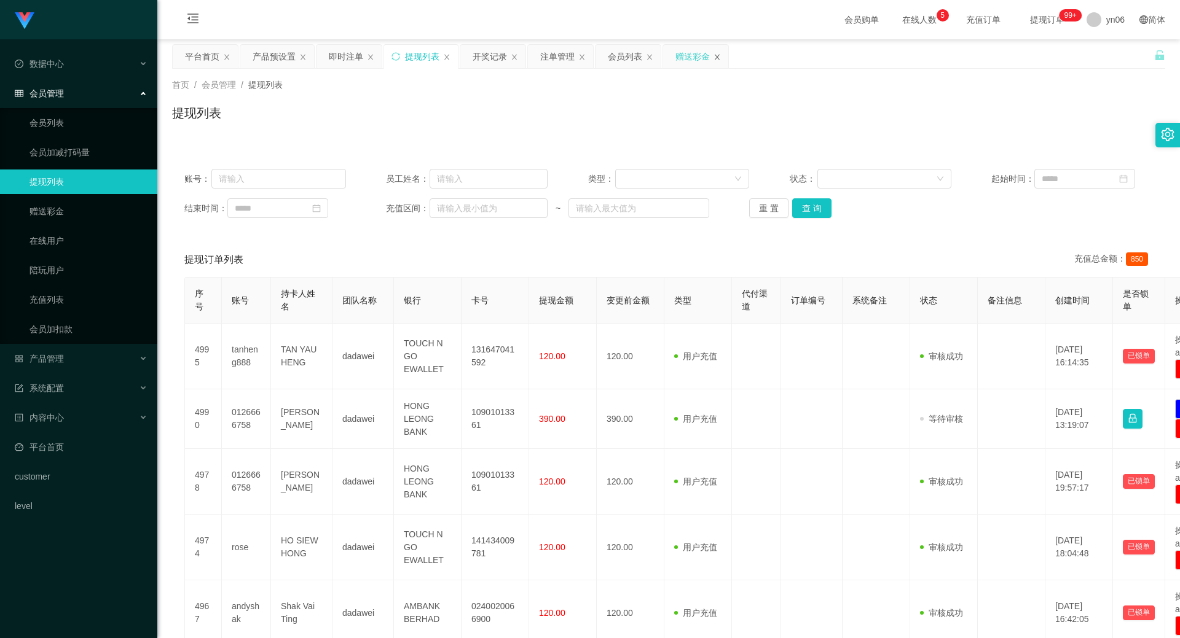
click at [719, 57] on icon "图标: close" at bounding box center [716, 56] width 7 height 7
click at [632, 53] on div "会员列表" at bounding box center [625, 56] width 34 height 23
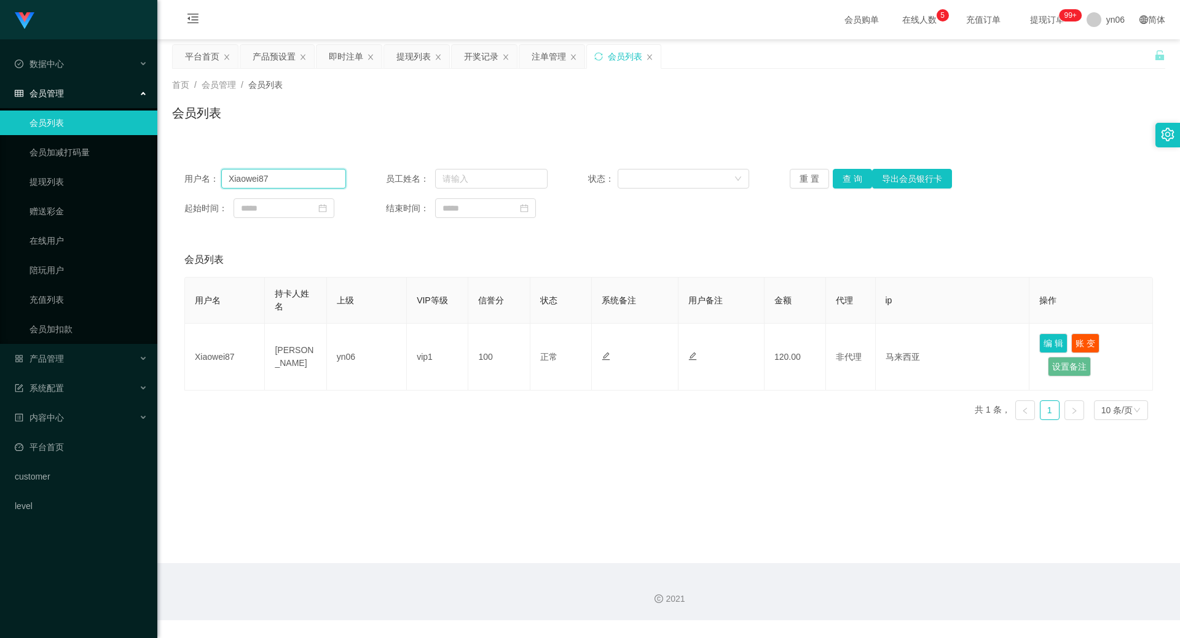
drag, startPoint x: 289, startPoint y: 181, endPoint x: -65, endPoint y: 178, distance: 353.3
click at [0, 178] on html "Shopee工作台代理端 数据中心 会员管理 会员列表 会员加减打码量 提现列表 赠送彩金 在线用户 陪玩用户 充值列表 会员加扣款 产品管理 开奖记录 产品…" at bounding box center [590, 319] width 1180 height 638
click at [846, 173] on button "查 询" at bounding box center [852, 179] width 39 height 20
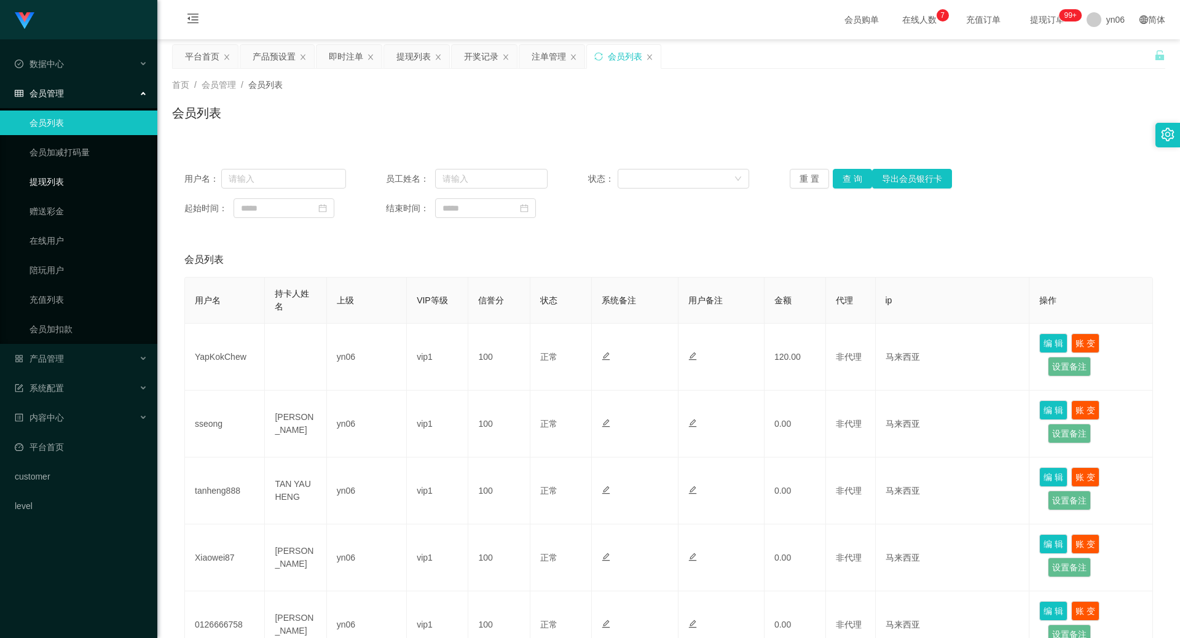
click at [60, 179] on link "提现列表" at bounding box center [88, 182] width 118 height 25
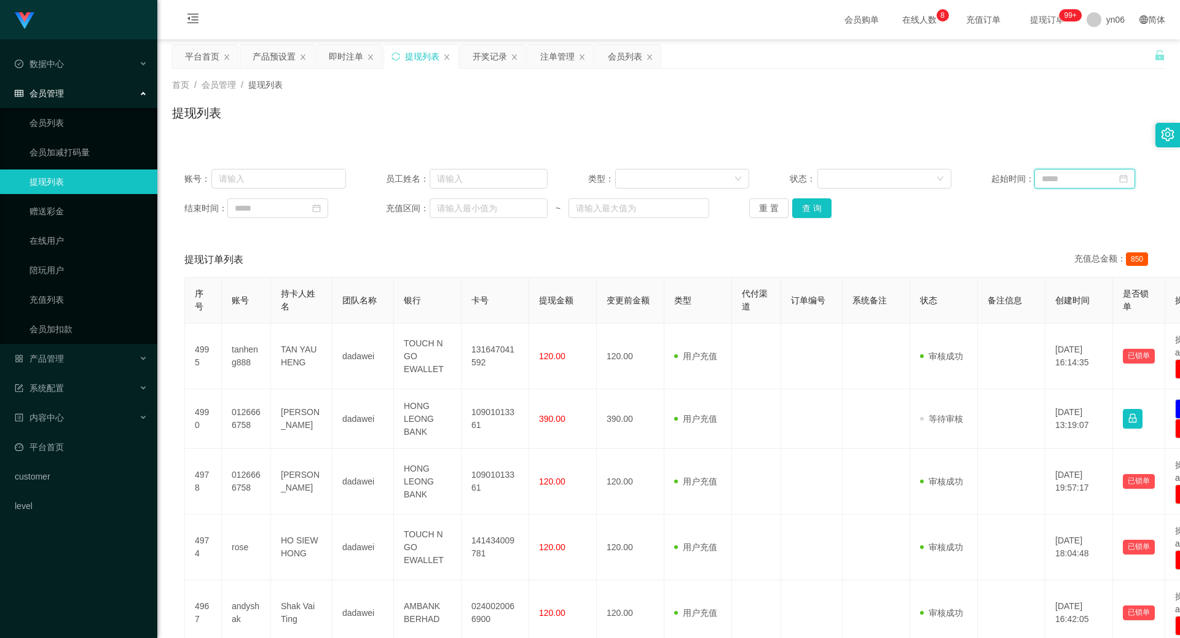
click at [1079, 182] on input at bounding box center [1084, 179] width 101 height 20
click at [1012, 294] on div "23" at bounding box center [1010, 301] width 15 height 15
type input "**********"
click at [813, 214] on button "查 询" at bounding box center [811, 208] width 39 height 20
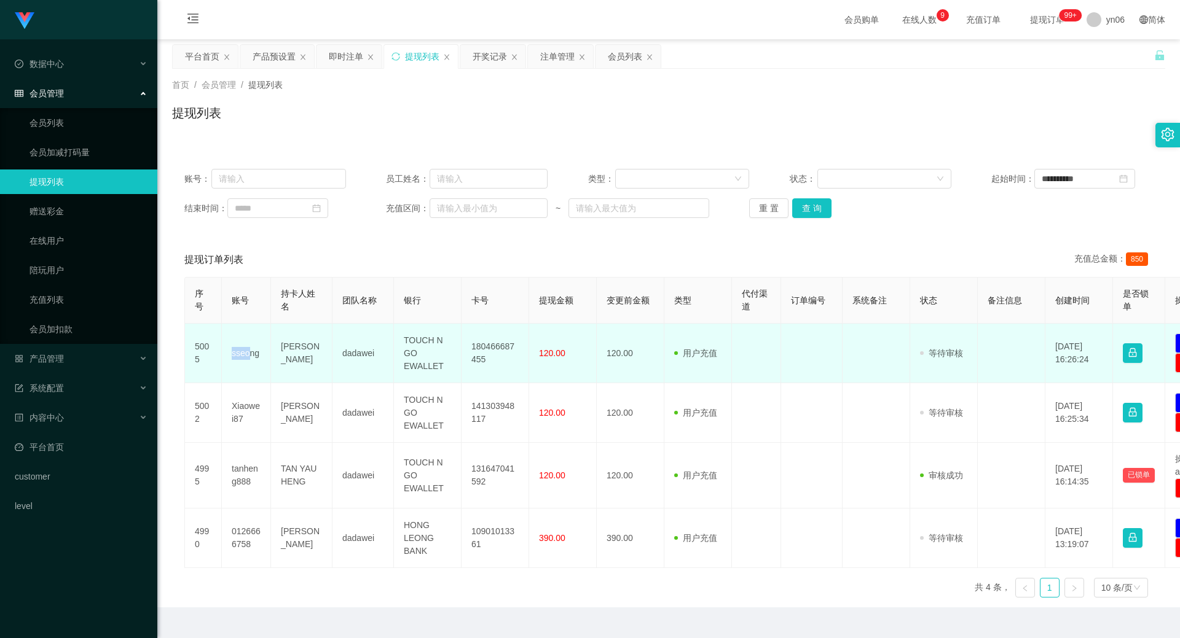
drag, startPoint x: 228, startPoint y: 351, endPoint x: 247, endPoint y: 352, distance: 19.1
click at [247, 352] on td "sseong" at bounding box center [246, 354] width 49 height 60
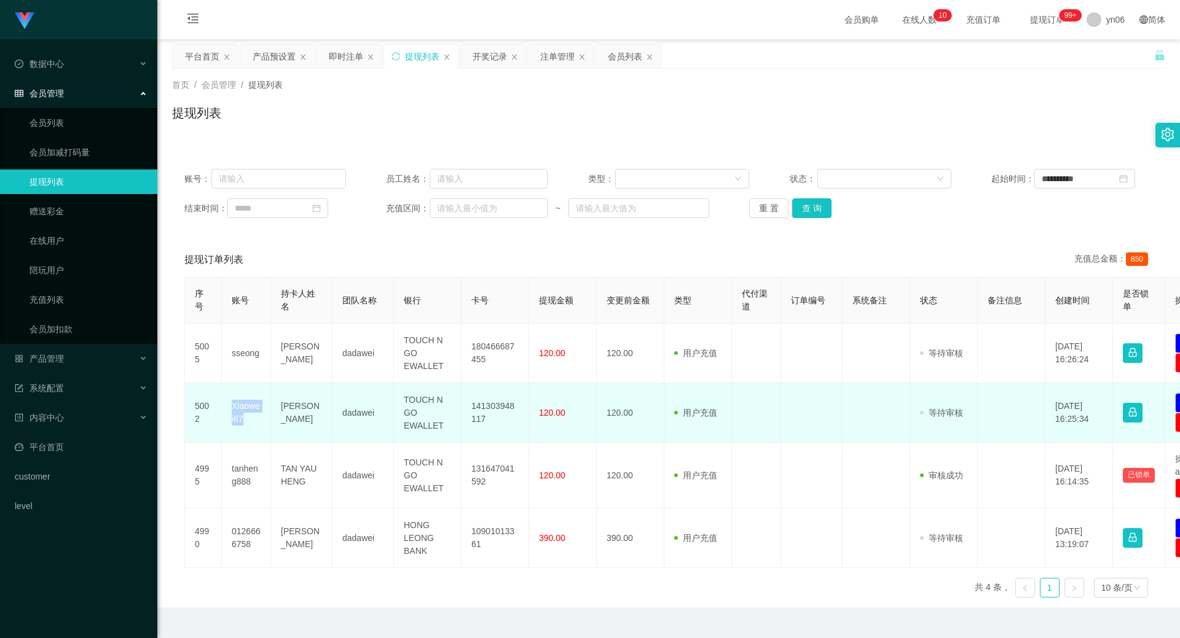
drag, startPoint x: 246, startPoint y: 418, endPoint x: 230, endPoint y: 410, distance: 17.0
click at [230, 410] on td "Xiaowei87" at bounding box center [246, 413] width 49 height 60
copy td "Xiaowei87"
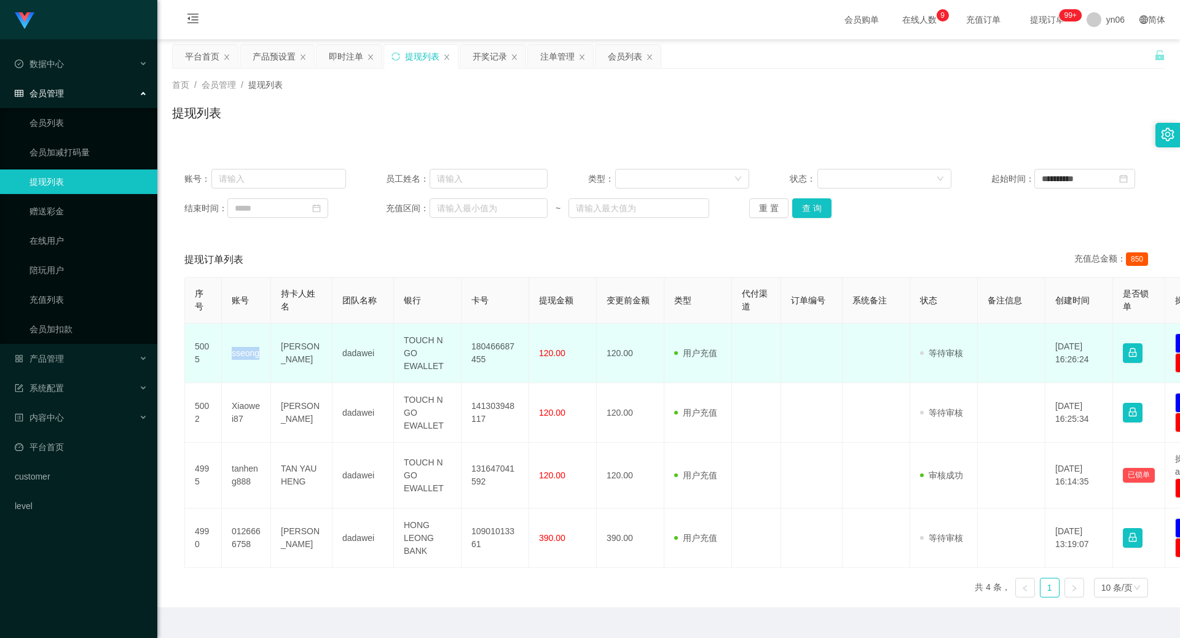
drag, startPoint x: 261, startPoint y: 356, endPoint x: 231, endPoint y: 349, distance: 30.3
click at [231, 349] on td "sseong" at bounding box center [246, 354] width 49 height 60
copy td "sseong"
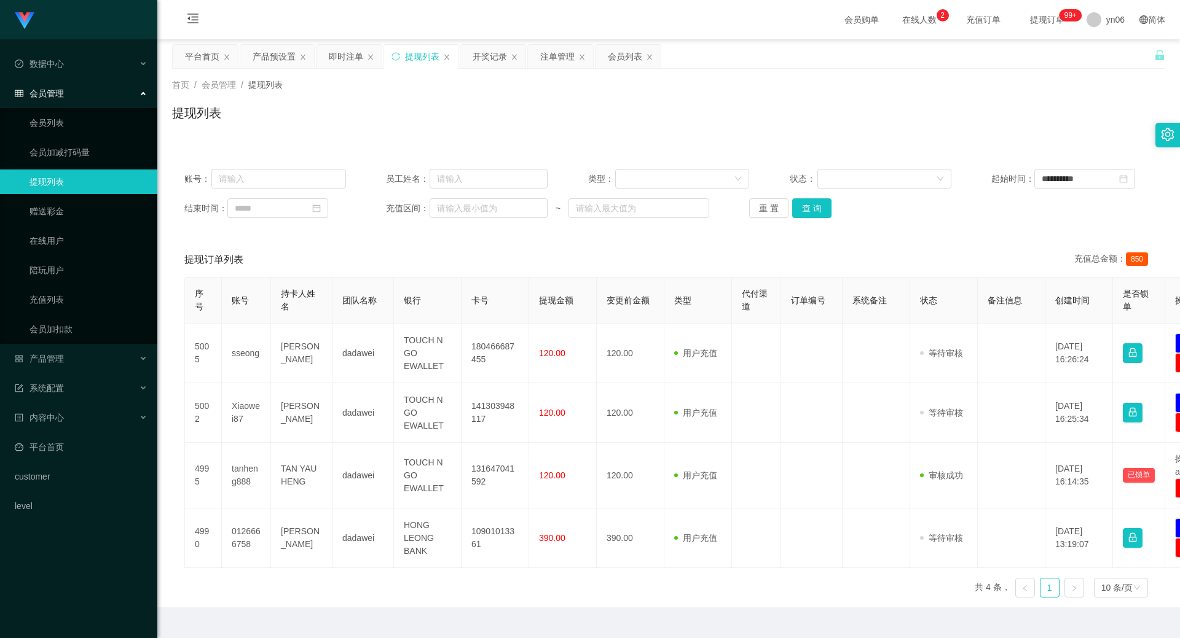
click at [57, 165] on ul "会员列表 会员加减打码量 提现列表 赠送彩金 在线用户 陪玩用户 充值列表 会员加扣款" at bounding box center [78, 226] width 157 height 236
click at [55, 176] on link "提现列表" at bounding box center [88, 182] width 118 height 25
click at [808, 206] on button "查 询" at bounding box center [811, 208] width 39 height 20
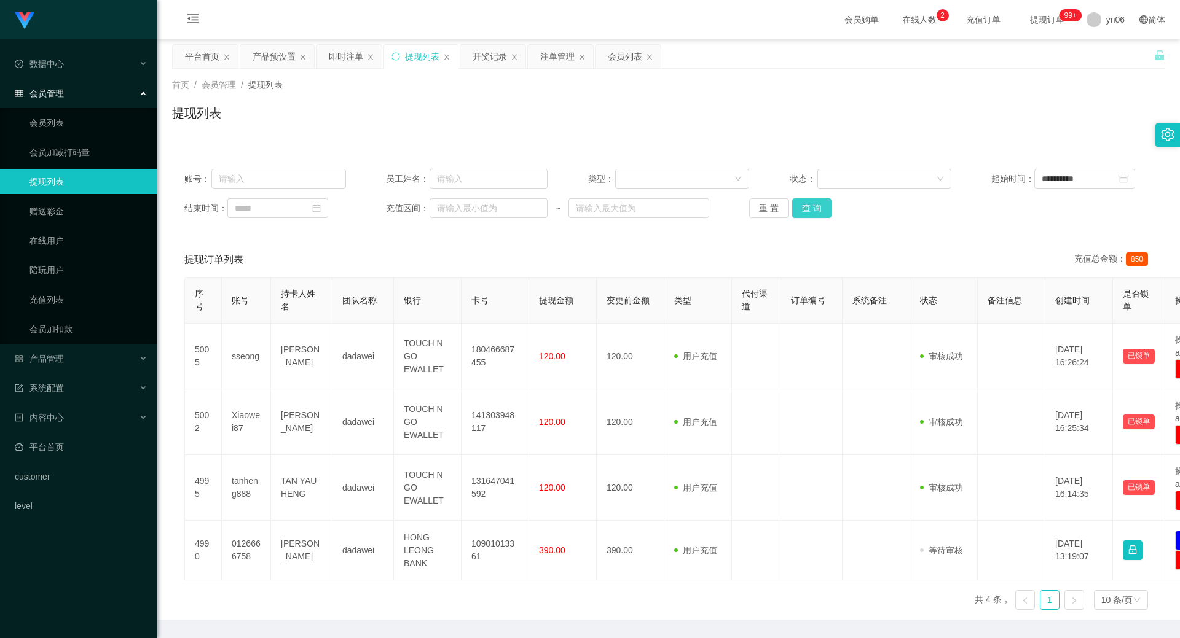
click at [818, 209] on button "查 询" at bounding box center [811, 208] width 39 height 20
click at [1037, 24] on span "提现订单 99+" at bounding box center [1047, 19] width 47 height 9
click at [1040, 18] on span "提现订单 99+" at bounding box center [1047, 19] width 47 height 9
click at [810, 207] on button "查 询" at bounding box center [811, 208] width 39 height 20
click at [451, 58] on div "提现列表" at bounding box center [421, 56] width 74 height 23
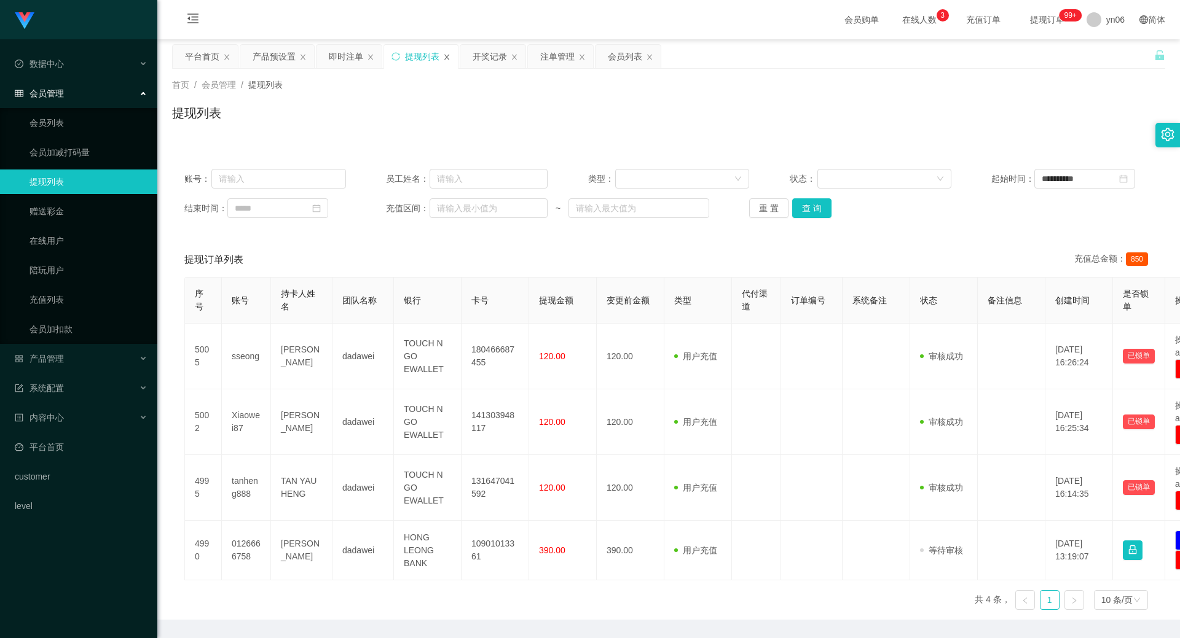
click at [446, 59] on icon "图标: close" at bounding box center [446, 56] width 7 height 7
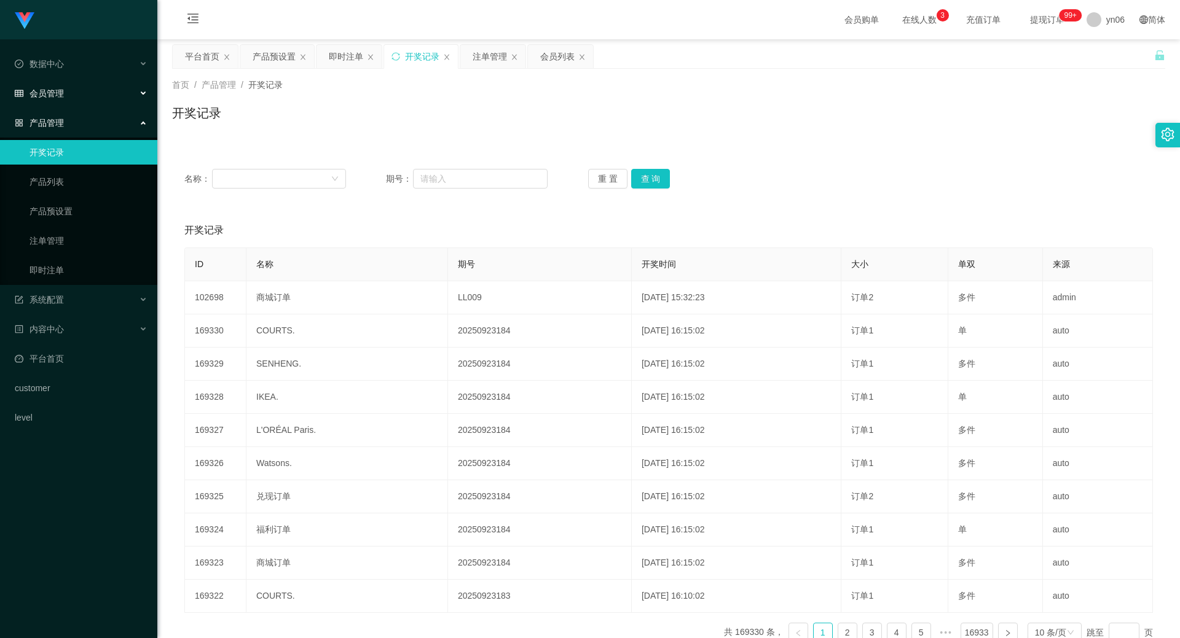
click at [66, 93] on div "会员管理" at bounding box center [78, 93] width 157 height 25
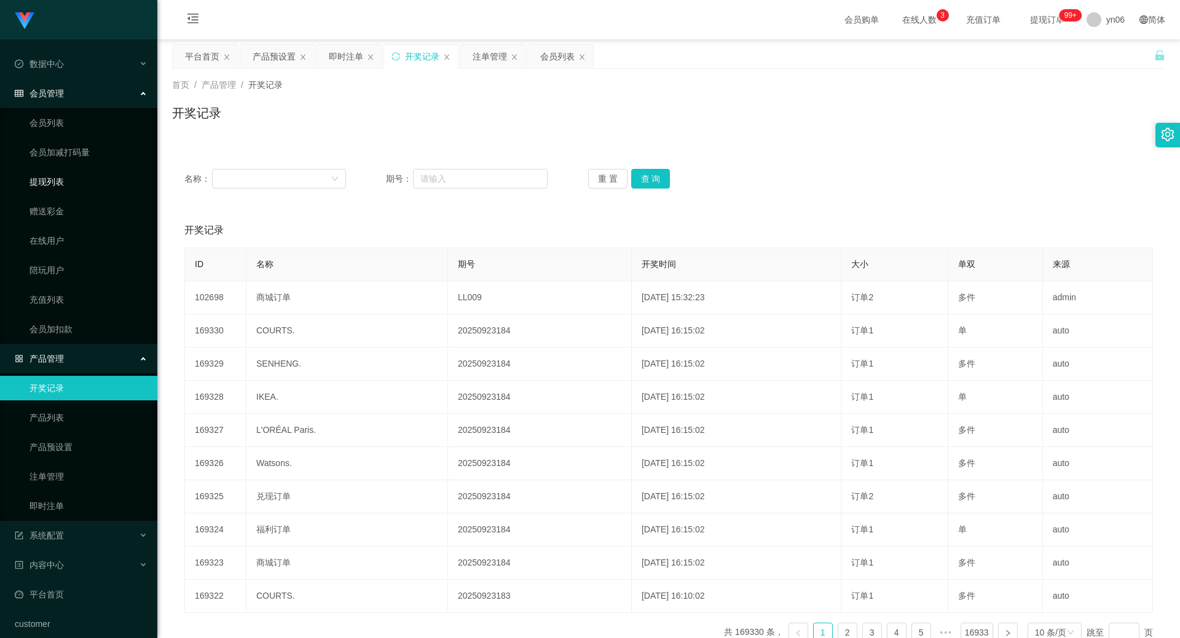
click at [61, 181] on link "提现列表" at bounding box center [88, 182] width 118 height 25
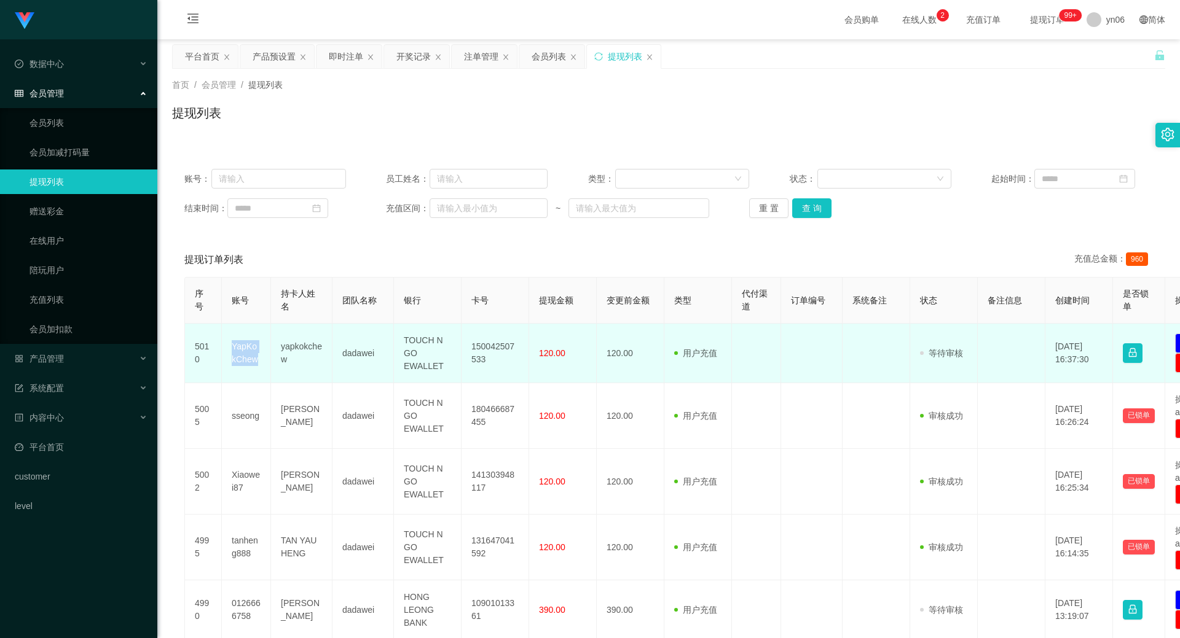
drag, startPoint x: 257, startPoint y: 359, endPoint x: 226, endPoint y: 344, distance: 34.1
click at [226, 344] on td "YapKokChew" at bounding box center [246, 354] width 49 height 60
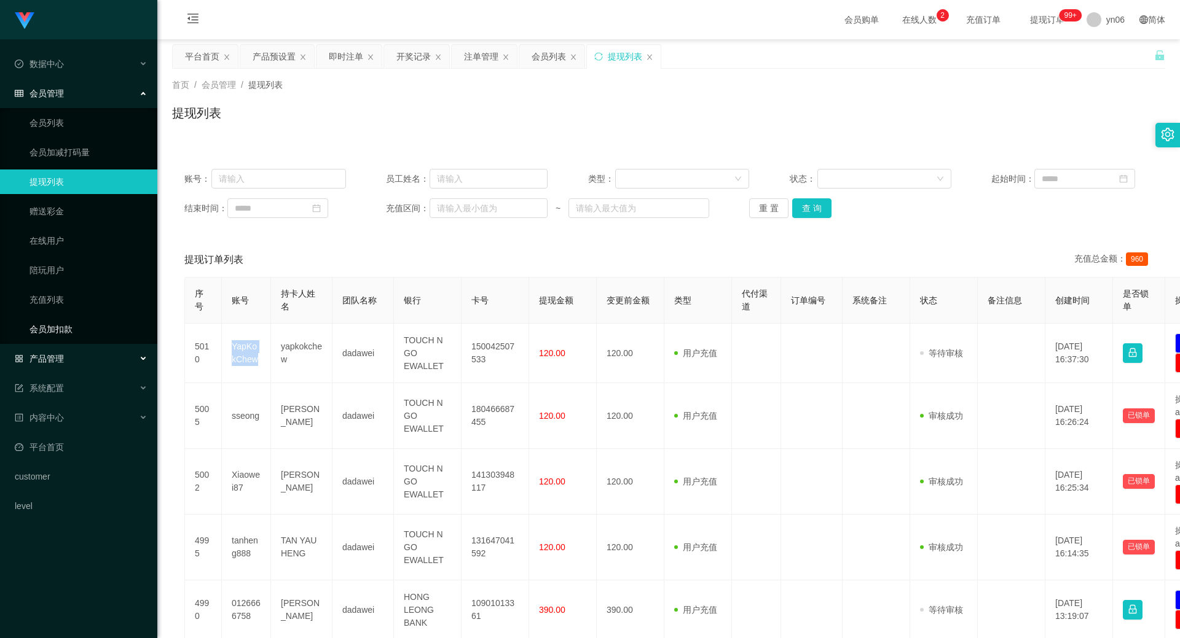
copy td "YapKokChew"
click at [1107, 49] on span "退出登录" at bounding box center [1106, 54] width 34 height 10
